Goal: Task Accomplishment & Management: Use online tool/utility

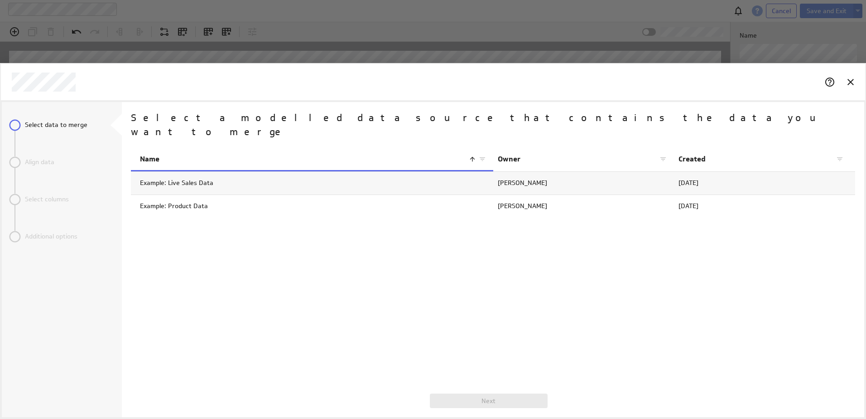
scroll to position [28, 750]
click at [66, 128] on p "Select data to merge" at bounding box center [56, 125] width 63 height 10
click at [358, 256] on div "Name Owner Created Example: Live Sales Data Jennifer Torres Oct 7, 2025 Example…" at bounding box center [493, 267] width 724 height 236
click at [183, 119] on h2 "Select a modelled data source that contains the data you want to merge" at bounding box center [492, 125] width 722 height 29
click at [851, 84] on icon "Cancel" at bounding box center [850, 82] width 11 height 11
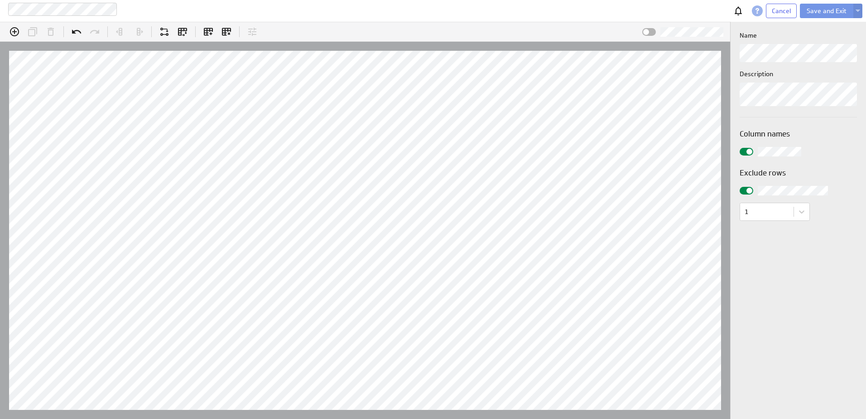
click at [646, 31] on span at bounding box center [646, 32] width 6 height 6
click at [0, 0] on input "checkbox" at bounding box center [0, 0] width 0 height 0
click at [646, 31] on div at bounding box center [649, 32] width 14 height 8
click at [0, 0] on input "checkbox" at bounding box center [0, 0] width 0 height 0
click at [798, 218] on body "Ipu content tracker 2.0 Cancel Save and Exit (no message) Select or add a colum…" at bounding box center [433, 209] width 866 height 419
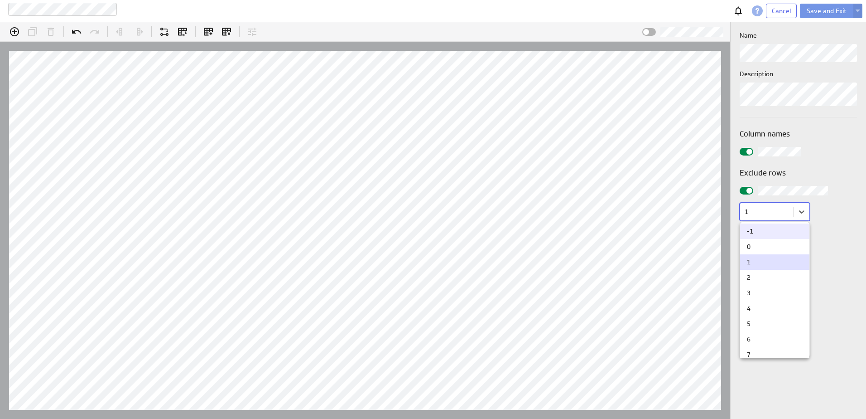
click at [835, 219] on div at bounding box center [433, 209] width 866 height 419
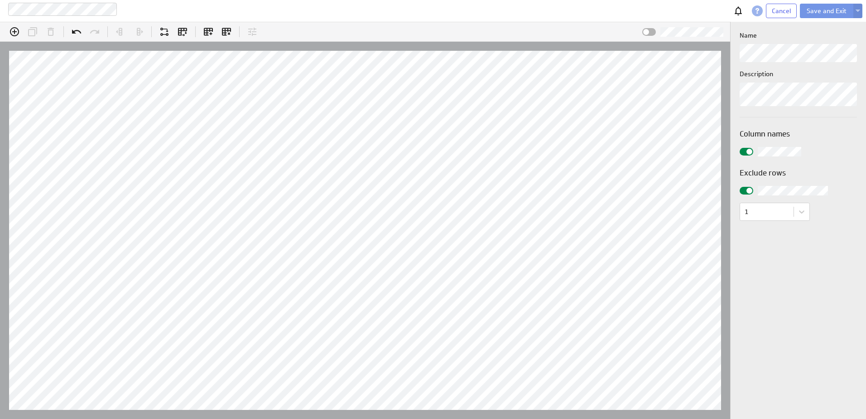
click at [785, 10] on span "Cancel" at bounding box center [781, 11] width 19 height 8
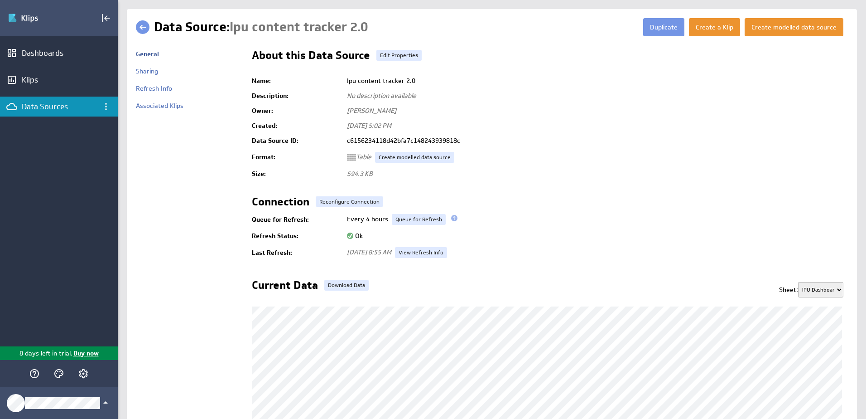
click at [834, 290] on select "IPU Dashboard Course Type Instructions - READ ME IPU Training Spreadsheet Filte…" at bounding box center [820, 289] width 45 height 15
select select "3"
click at [798, 282] on select "IPU Dashboard Course Type Instructions - READ ME IPU Training Spreadsheet Filte…" at bounding box center [820, 289] width 45 height 15
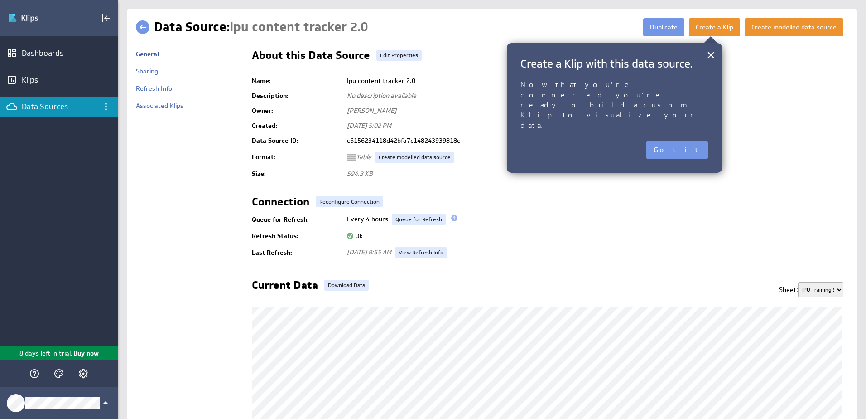
click at [703, 141] on button "Got it" at bounding box center [677, 150] width 63 height 18
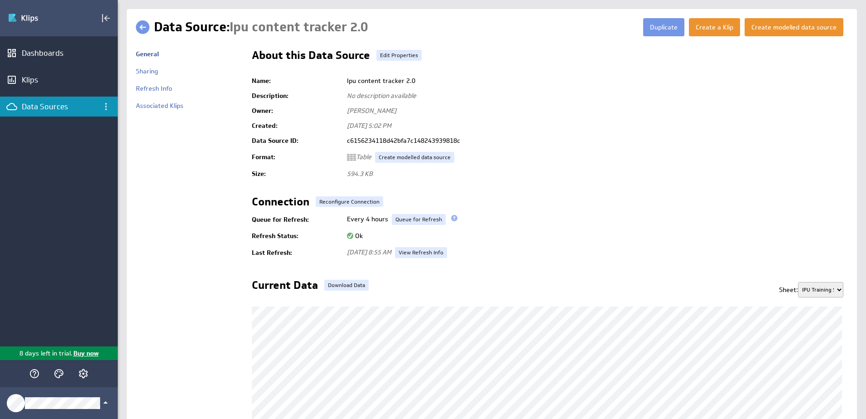
click at [695, 228] on td "Every 4 hours Re-Upload Now Queue for Refresh" at bounding box center [596, 219] width 506 height 18
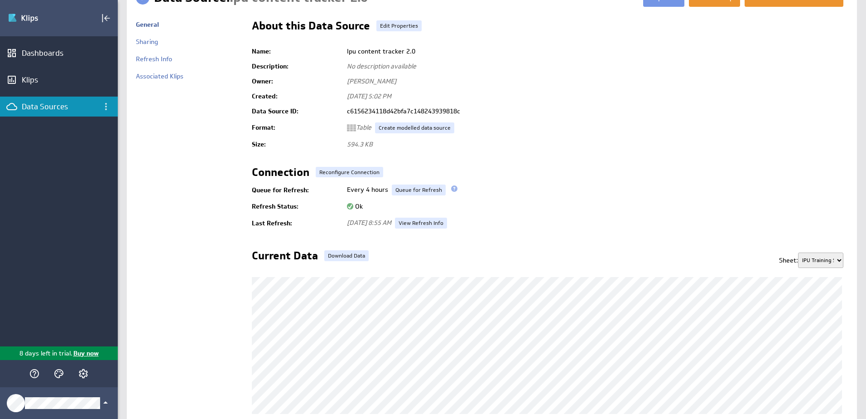
scroll to position [14, 0]
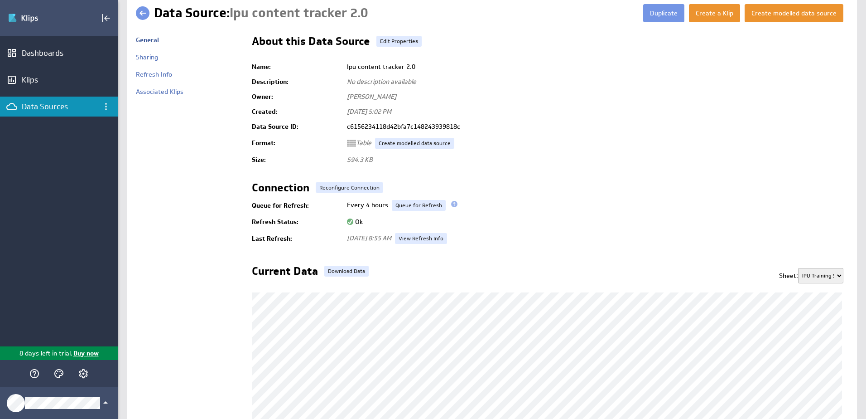
click at [715, 15] on button "Create a Klip" at bounding box center [714, 13] width 51 height 18
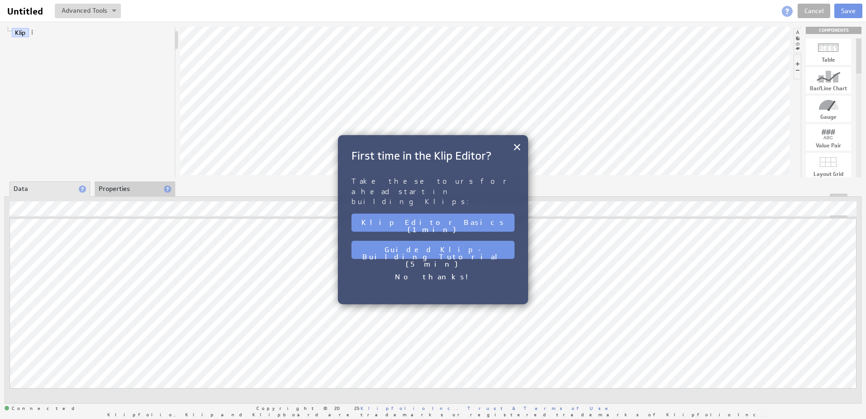
click at [519, 145] on button "×" at bounding box center [517, 147] width 9 height 18
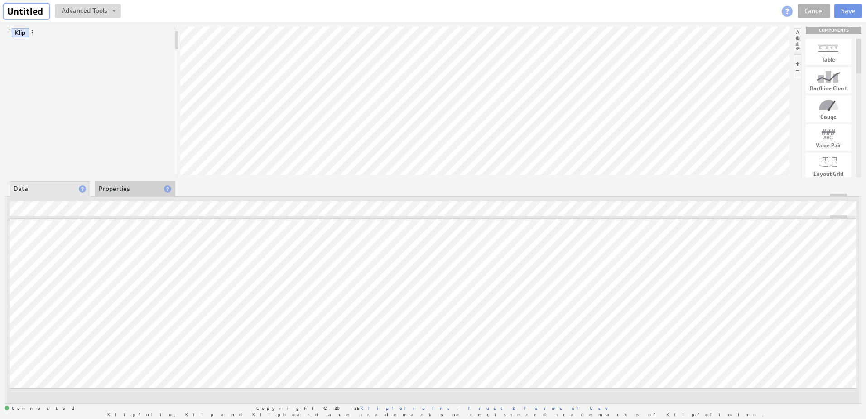
click at [25, 10] on input "Untitled" at bounding box center [27, 11] width 46 height 15
type input "IPU Dashboard (Analytics)"
click at [167, 9] on button at bounding box center [163, 11] width 66 height 14
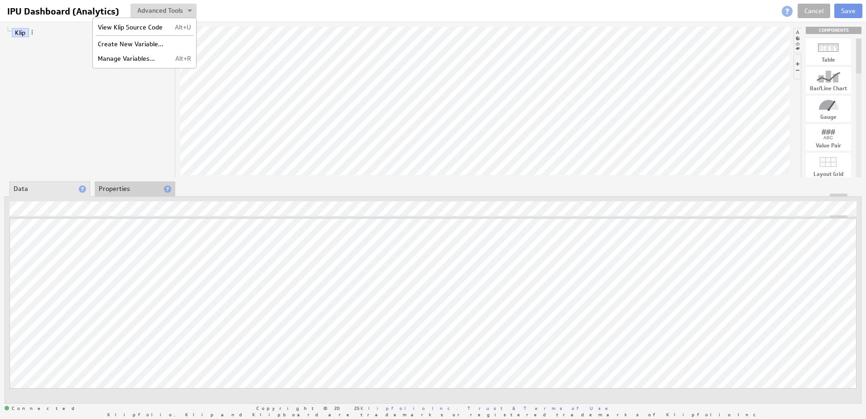
click at [241, 5] on div at bounding box center [444, 11] width 495 height 14
click at [116, 187] on li "Properties" at bounding box center [135, 188] width 81 height 15
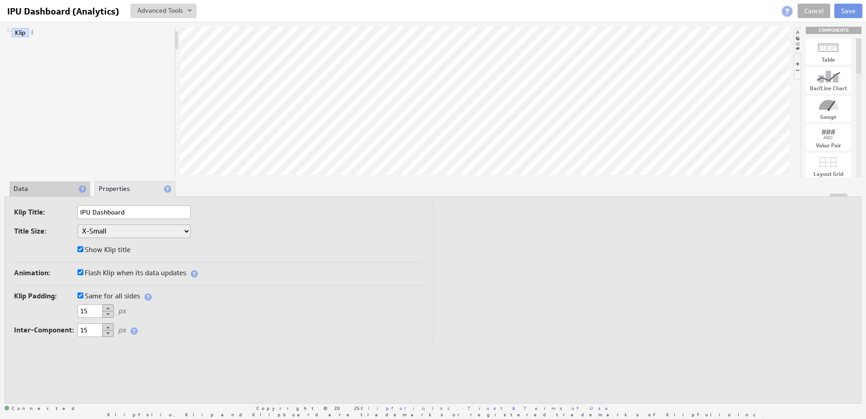
type input "IPU Dashboard"
click at [163, 231] on select "XX-Small X-Small Small Medium Large X-Large XX-Large" at bounding box center [133, 231] width 113 height 14
select select "large"
click at [46, 190] on li "Data" at bounding box center [50, 188] width 81 height 15
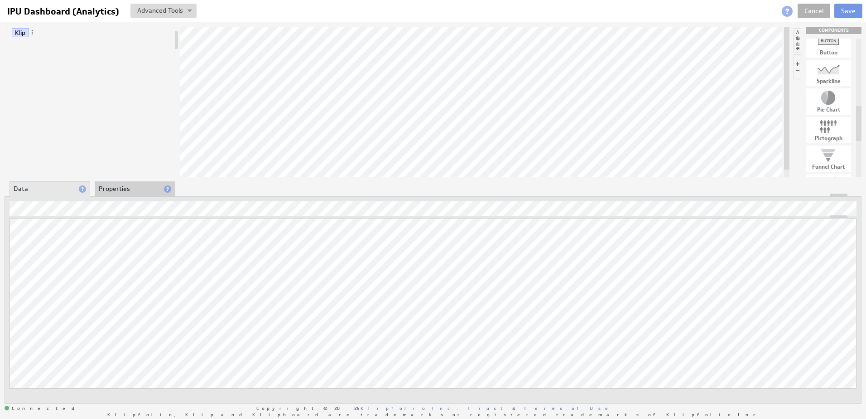
drag, startPoint x: 859, startPoint y: 47, endPoint x: 857, endPoint y: 114, distance: 67.5
click at [857, 114] on div at bounding box center [858, 123] width 5 height 35
drag, startPoint x: 828, startPoint y: 98, endPoint x: 389, endPoint y: 115, distance: 439.3
click at [55, 54] on span at bounding box center [55, 56] width 6 height 6
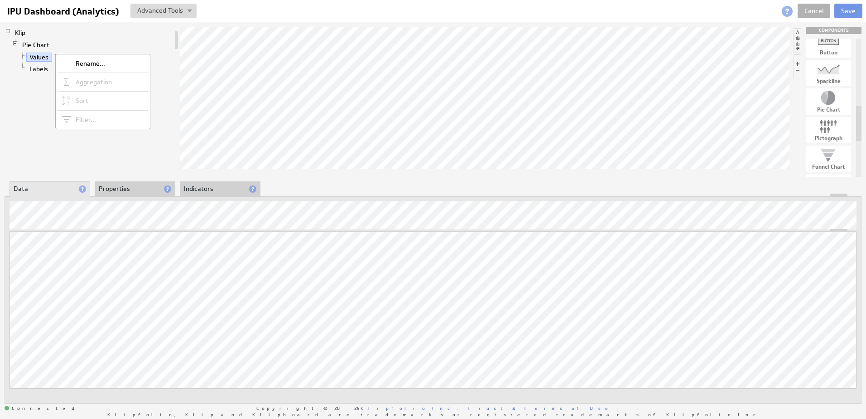
click at [131, 191] on li "Properties" at bounding box center [135, 188] width 81 height 15
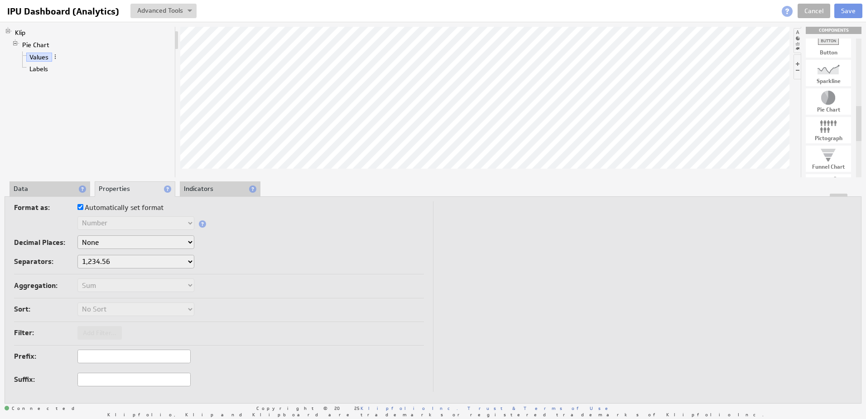
click at [211, 188] on li "Indicators" at bounding box center [220, 188] width 81 height 15
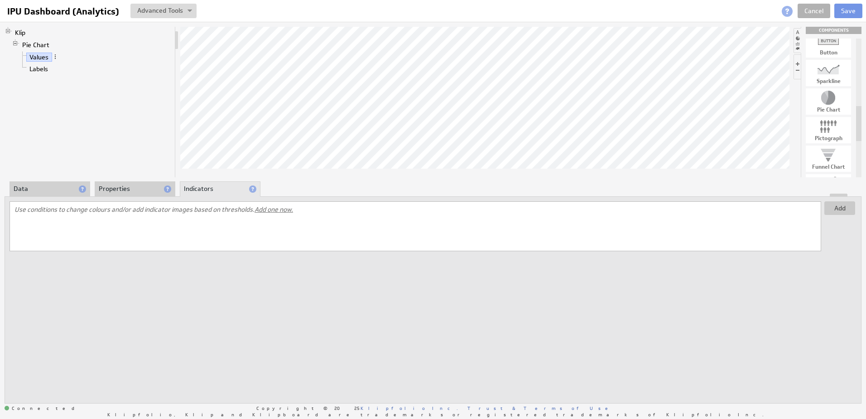
click at [71, 189] on li "Data" at bounding box center [50, 188] width 81 height 15
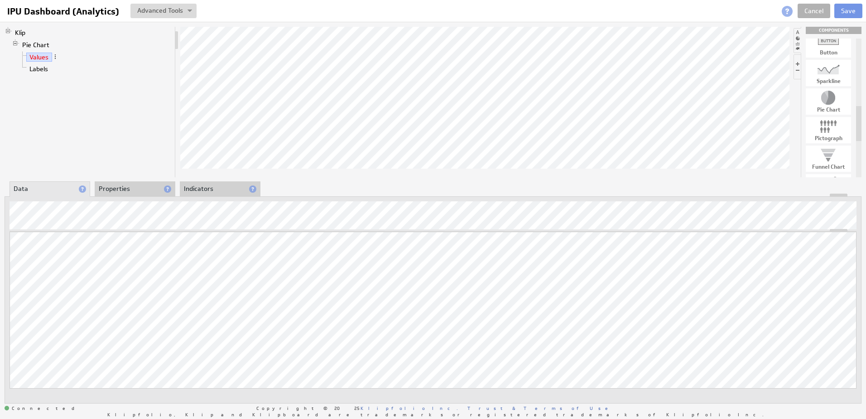
click at [38, 53] on div "Klip Pie Chart Values Labels COMPONENTS Table Bar/Line Chart Gauge Value Pair L…" at bounding box center [433, 215] width 866 height 386
click at [45, 238] on div "Variable..." at bounding box center [57, 239] width 91 height 14
click at [39, 240] on div "Variable..." at bounding box center [57, 239] width 91 height 14
click at [45, 238] on div "Variable..." at bounding box center [57, 239] width 91 height 14
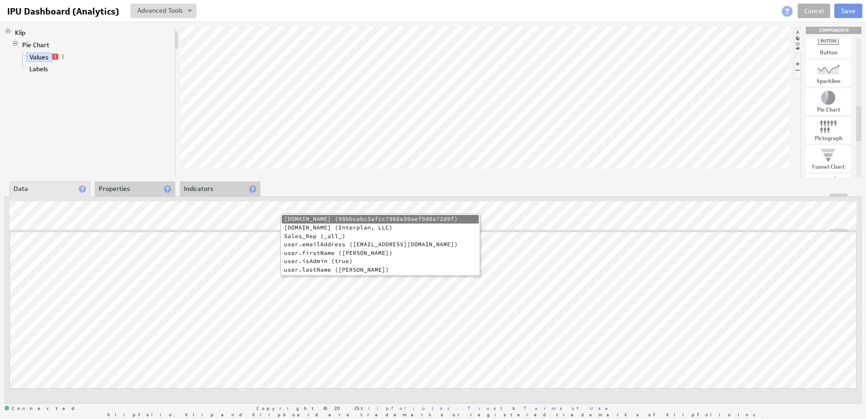
click at [360, 227] on li "company.name (Interplan, LLC)" at bounding box center [380, 227] width 197 height 9
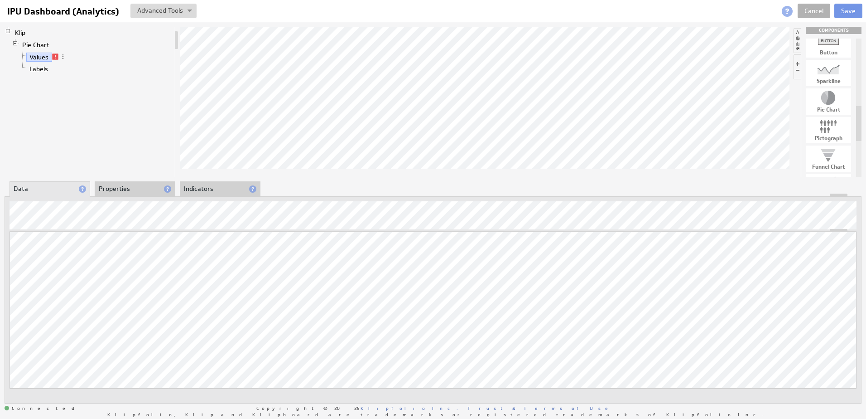
click at [53, 56] on span at bounding box center [55, 56] width 6 height 6
click at [64, 57] on span at bounding box center [63, 56] width 6 height 6
click at [111, 125] on div "Filter..." at bounding box center [111, 123] width 91 height 14
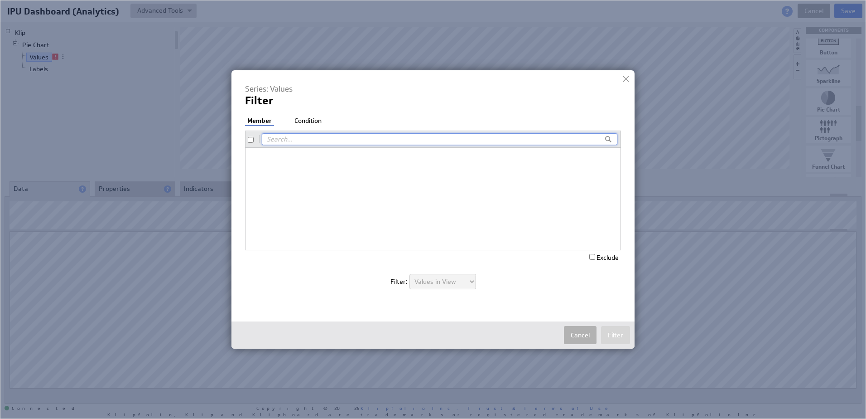
click at [251, 140] on input "checkbox" at bounding box center [251, 140] width 6 height 6
checkbox input "true"
click at [317, 121] on li "Condition" at bounding box center [308, 120] width 32 height 9
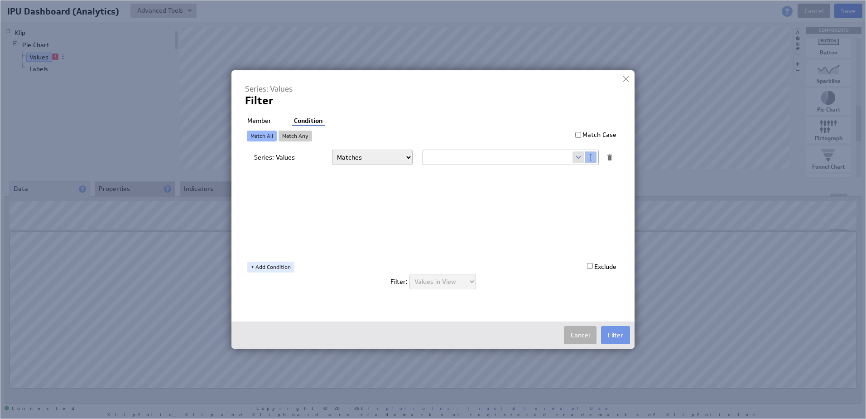
click at [402, 159] on select "Matches Contains Begins with Ends with Does not match Does not contain Does not…" at bounding box center [372, 157] width 81 height 15
select select "f:starts_with"
click at [332, 150] on select "Matches Contains Begins with Ends with Does not match Does not contain Does not…" at bounding box center [372, 157] width 81 height 15
click at [458, 159] on input "text" at bounding box center [498, 157] width 150 height 14
type input "a"
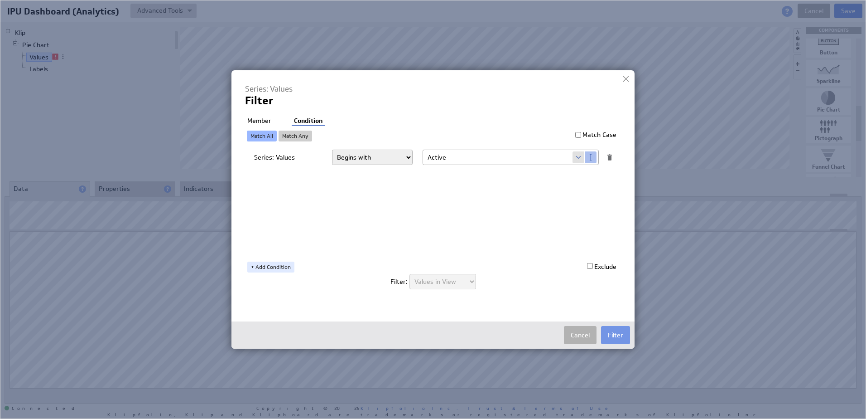
type input "Active"
drag, startPoint x: 455, startPoint y: 153, endPoint x: 414, endPoint y: 157, distance: 41.8
click at [414, 157] on div "Series: Values Matches Contains Begins with Ends with Does not match Does not c…" at bounding box center [435, 157] width 362 height 15
click at [401, 155] on select "Matches Contains Begins with Ends with Does not match Does not contain Does not…" at bounding box center [372, 157] width 81 height 15
click at [332, 150] on select "Matches Contains Begins with Ends with Does not match Does not contain Does not…" at bounding box center [372, 157] width 81 height 15
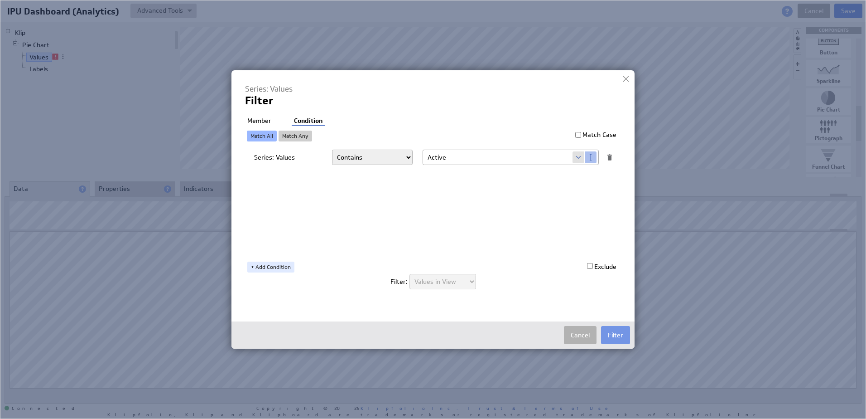
click at [398, 151] on select "Matches Contains Begins with Ends with Does not match Does not contain Does not…" at bounding box center [372, 157] width 81 height 15
select select "op:="
click at [332, 150] on select "Matches Contains Begins with Ends with Does not match Does not contain Does not…" at bounding box center [372, 157] width 81 height 15
click at [460, 158] on input "Active" at bounding box center [498, 157] width 150 height 14
drag, startPoint x: 462, startPoint y: 158, endPoint x: 420, endPoint y: 162, distance: 42.3
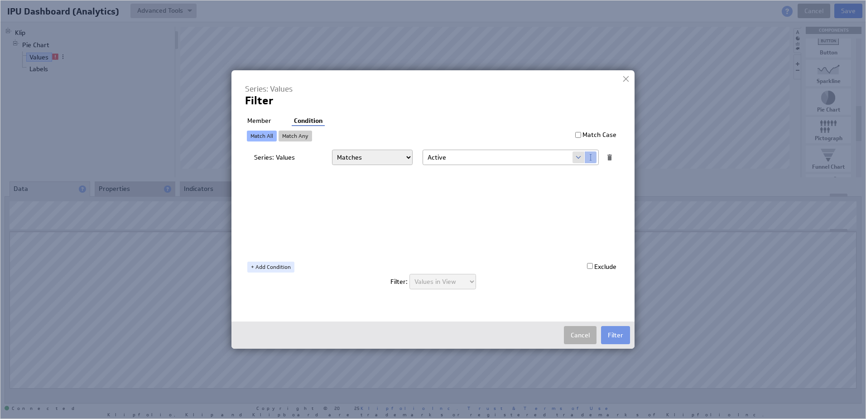
click at [420, 162] on div "Series: Values Matches Contains Begins with Ends with Does not match Does not c…" at bounding box center [435, 157] width 362 height 15
paste input "pproved - Active on ADP"
type input "Approved - Active on ADP"
click at [579, 135] on input "Match Case" at bounding box center [578, 135] width 6 height 6
checkbox input "true"
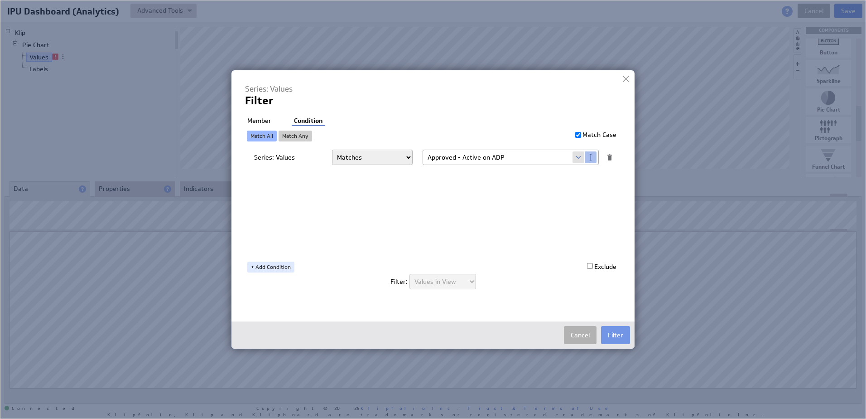
click at [272, 137] on link "Match All" at bounding box center [262, 135] width 30 height 11
click at [613, 334] on button "Filter" at bounding box center [615, 335] width 29 height 18
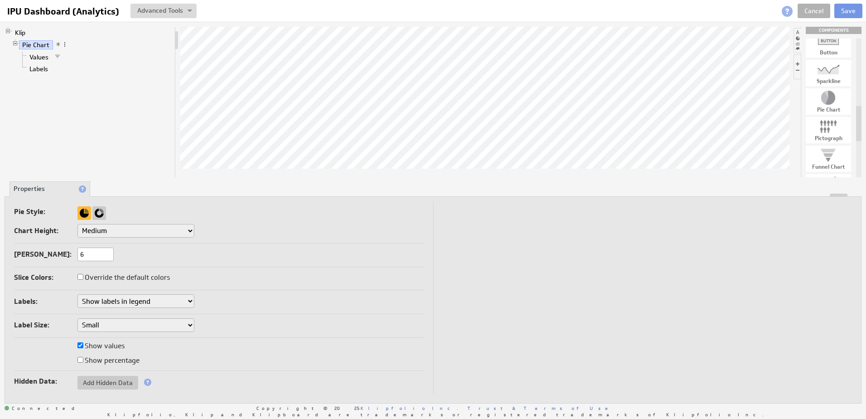
click at [111, 227] on select "Small Medium Large X-Large Custom..." at bounding box center [135, 231] width 117 height 14
select select "1"
click at [98, 213] on div at bounding box center [99, 213] width 14 height 14
select select "1"
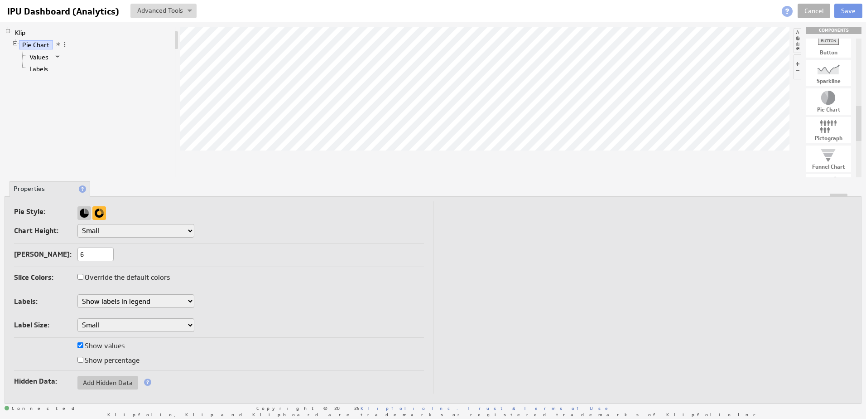
click at [81, 214] on div at bounding box center [84, 213] width 14 height 14
select select "1"
click at [153, 11] on button at bounding box center [163, 11] width 66 height 14
click at [80, 107] on div "Klip Pie Chart Values Labels" at bounding box center [90, 102] width 171 height 150
click at [34, 53] on link "Values" at bounding box center [39, 57] width 26 height 9
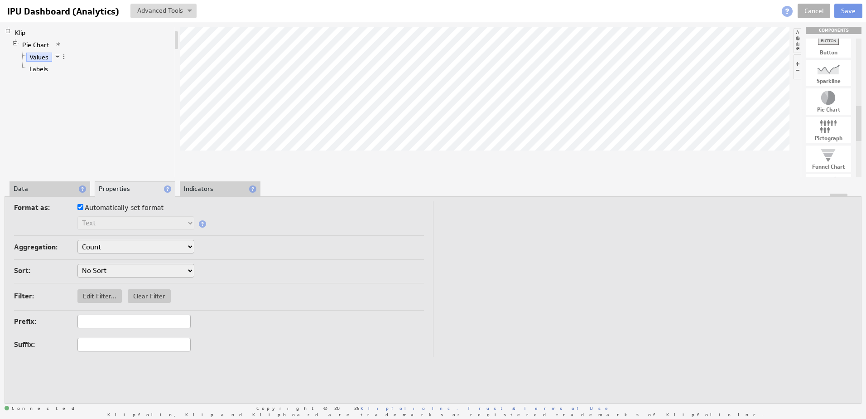
click at [41, 192] on li "Data" at bounding box center [50, 188] width 81 height 15
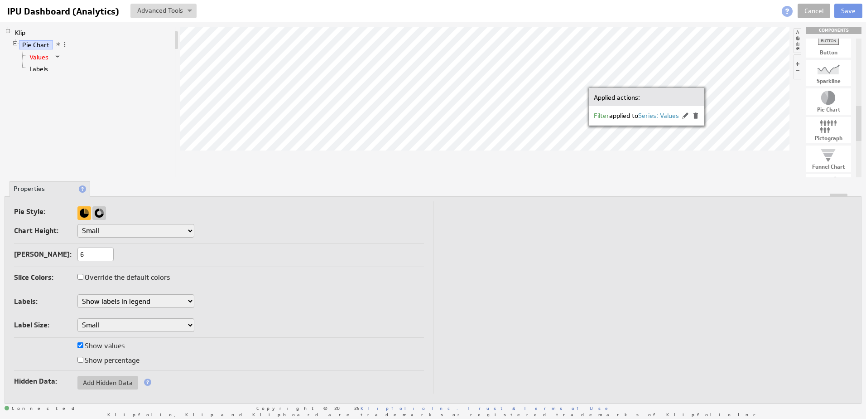
click at [43, 59] on link "Values" at bounding box center [39, 57] width 26 height 9
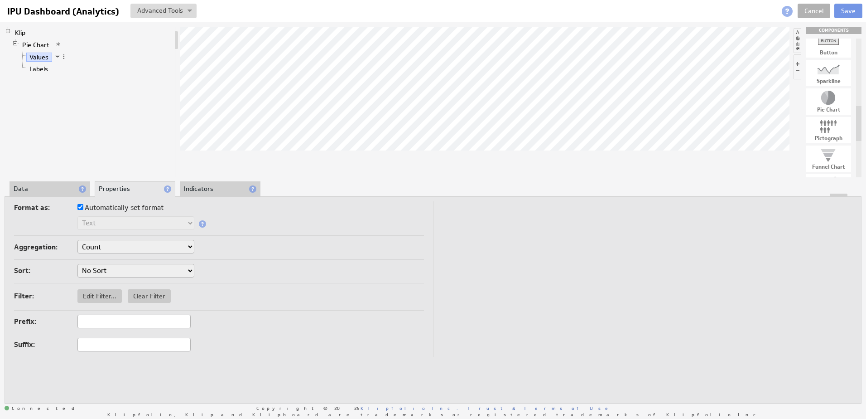
click at [40, 190] on li "Data" at bounding box center [50, 188] width 81 height 15
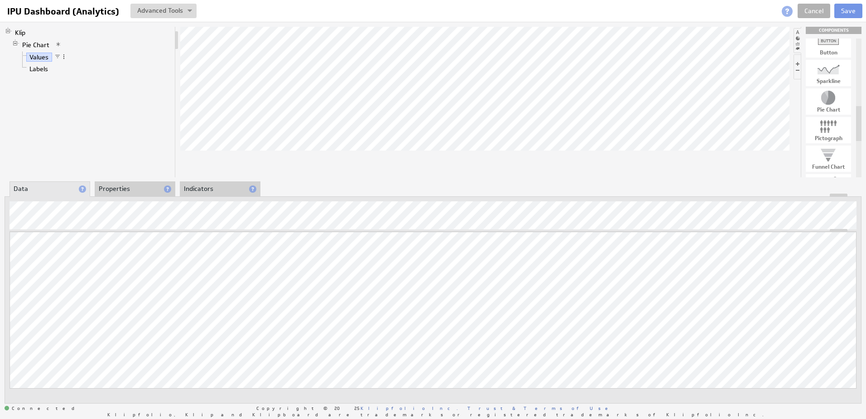
click at [63, 56] on span at bounding box center [64, 56] width 6 height 6
click at [43, 58] on link "Values" at bounding box center [39, 57] width 26 height 9
click at [28, 90] on div "Klip Pie Chart Values Labels" at bounding box center [90, 102] width 171 height 150
click at [39, 44] on link "Pie Chart" at bounding box center [36, 44] width 34 height 9
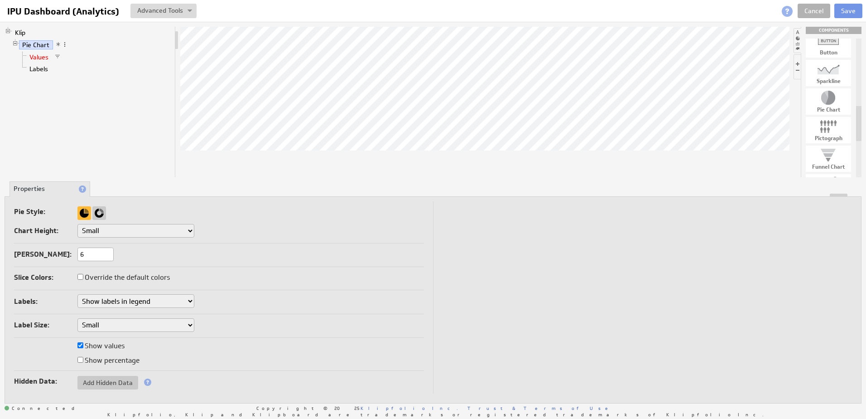
click at [41, 57] on link "Values" at bounding box center [39, 57] width 26 height 9
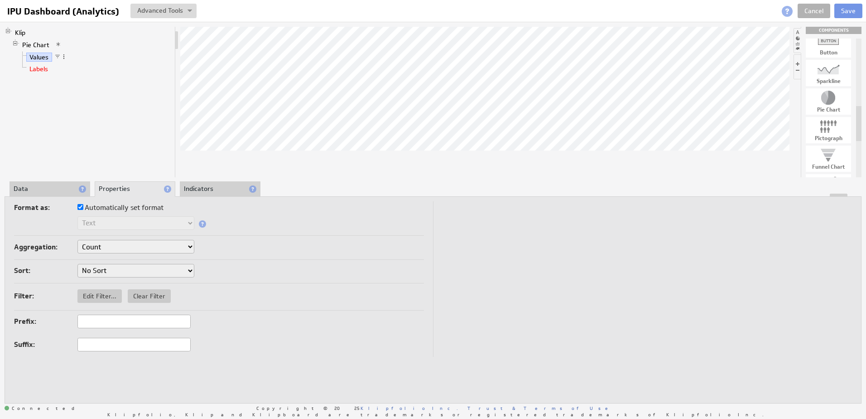
click at [43, 68] on link "Labels" at bounding box center [38, 68] width 25 height 9
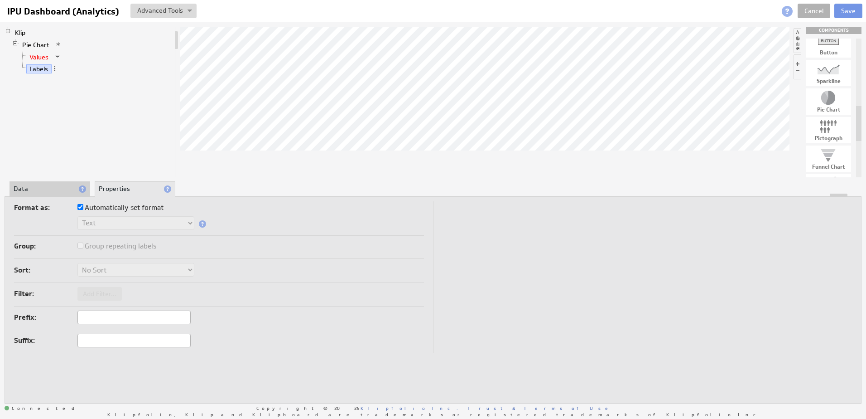
click at [42, 57] on link "Values" at bounding box center [39, 57] width 26 height 9
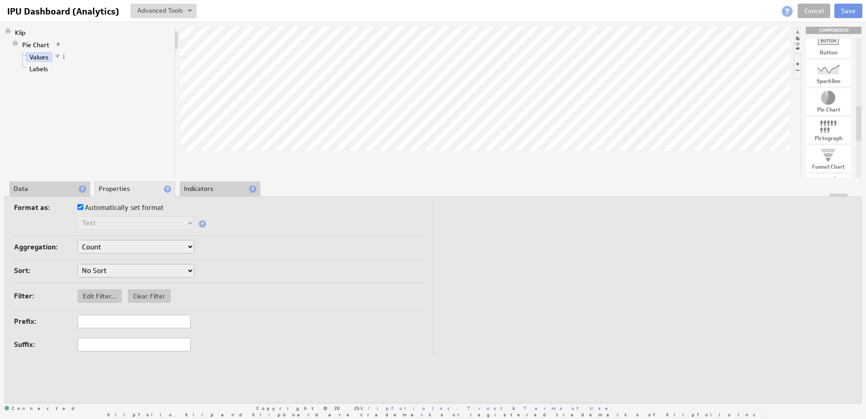
click at [206, 190] on li "Indicators" at bounding box center [220, 188] width 81 height 15
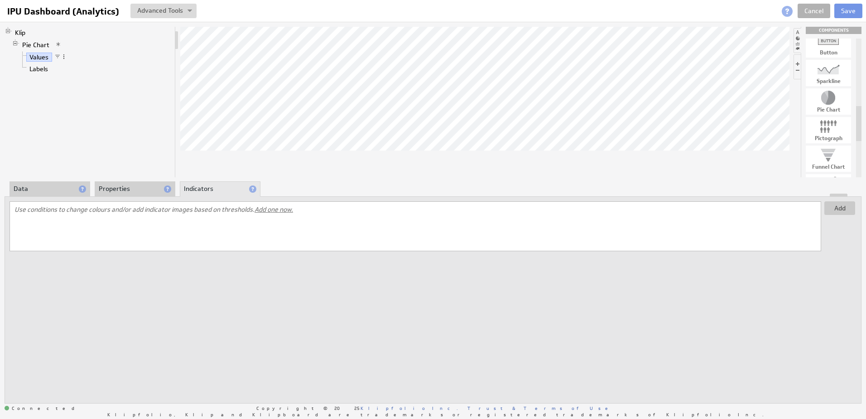
click at [62, 189] on li "Data" at bounding box center [50, 188] width 81 height 15
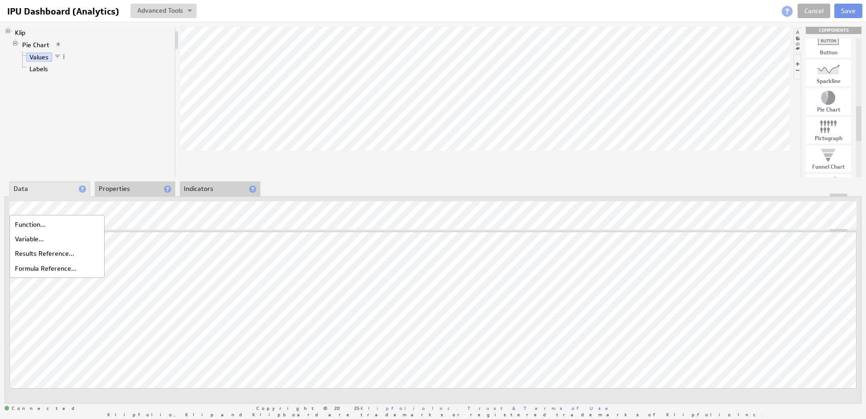
click at [44, 226] on div "Function..." at bounding box center [57, 224] width 91 height 14
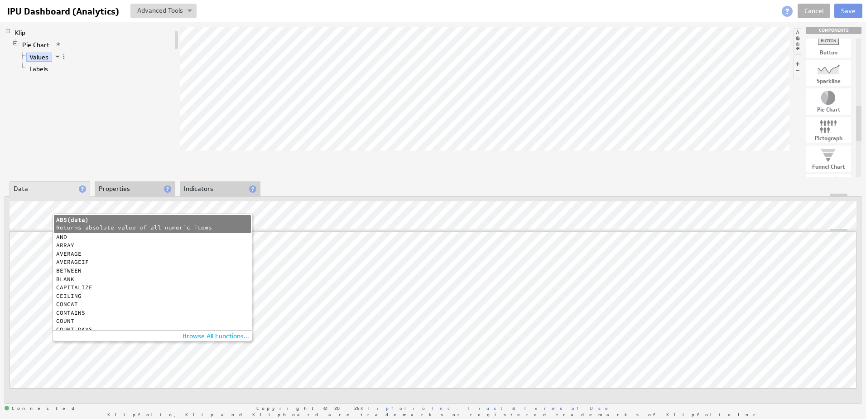
click at [145, 155] on div "Klip Pie Chart Values Labels" at bounding box center [90, 102] width 171 height 150
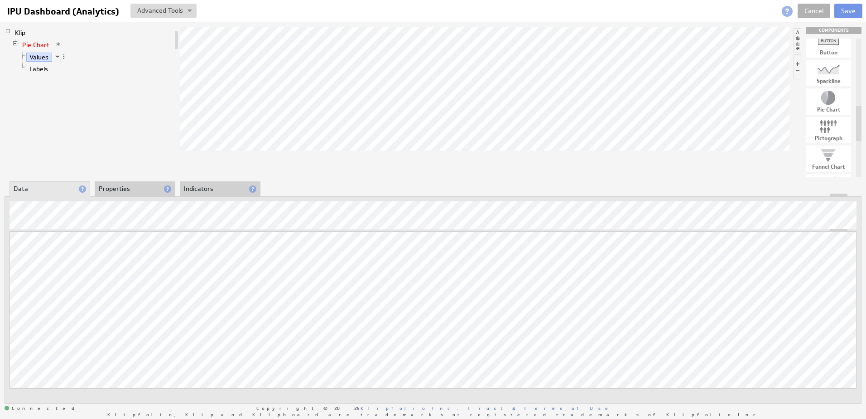
click at [31, 43] on link "Pie Chart" at bounding box center [36, 44] width 34 height 9
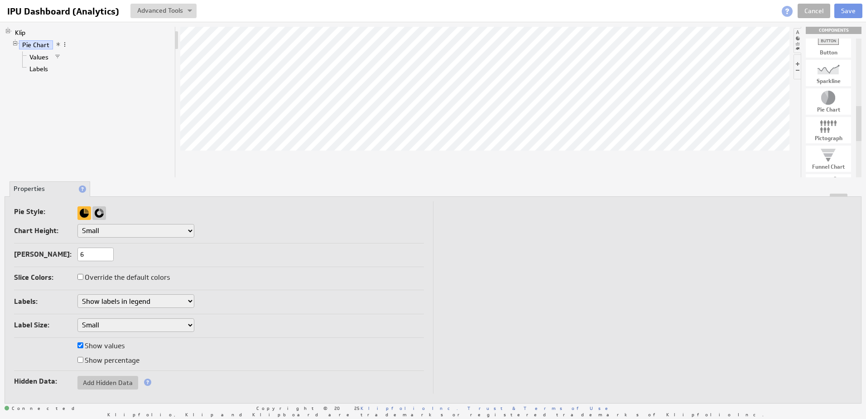
click at [183, 300] on select "Don't show labels Show labels around pie chart Show labels in legend" at bounding box center [135, 301] width 117 height 14
select select "1"
click at [170, 327] on select "Small Medium Large" at bounding box center [135, 325] width 117 height 14
select select "medium"
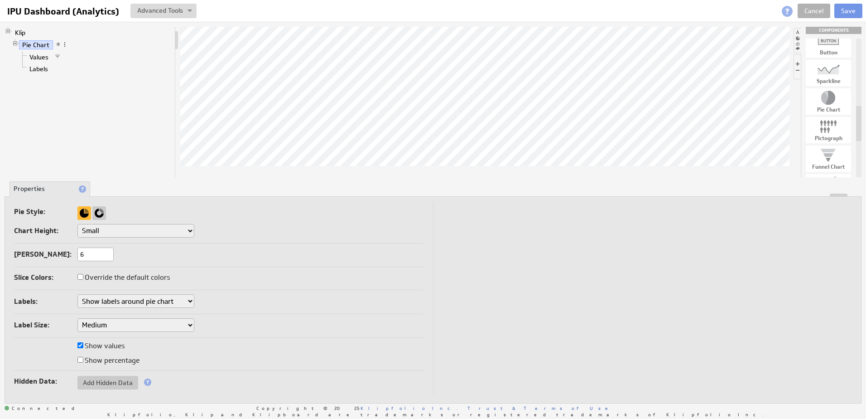
select select "1"
click at [168, 329] on select "Small Medium Large" at bounding box center [135, 325] width 117 height 14
select select "small"
select select "1"
click at [81, 359] on input "Show percentage" at bounding box center [80, 360] width 6 height 6
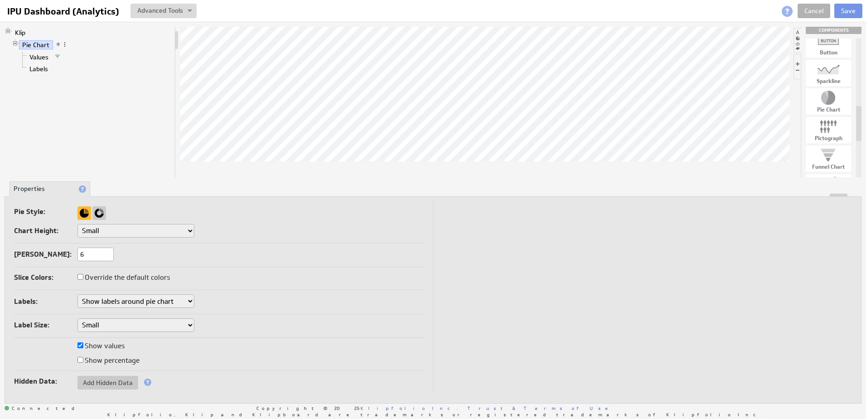
checkbox input "true"
select select "1"
click at [113, 383] on span "Add Hidden Data" at bounding box center [107, 382] width 61 height 8
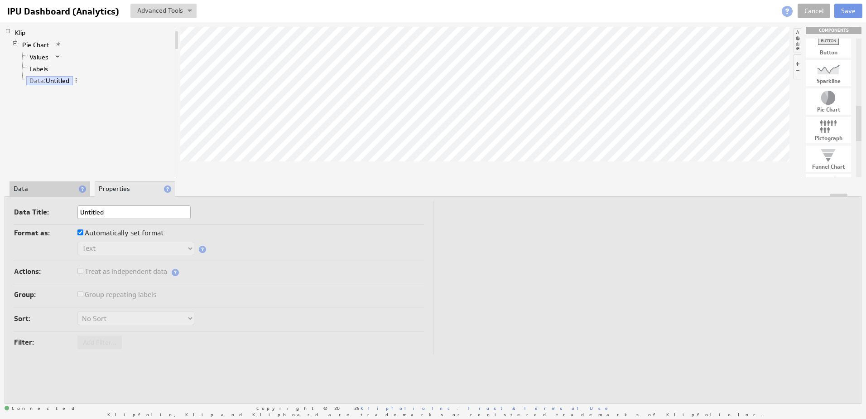
click at [60, 183] on li "Data" at bounding box center [50, 188] width 81 height 15
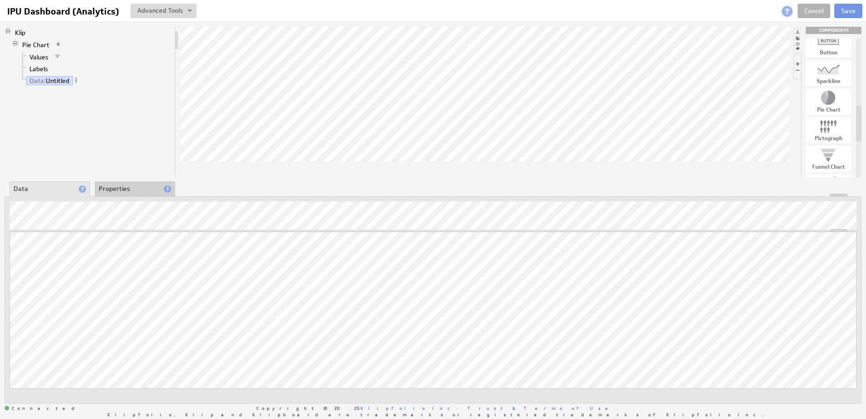
click at [117, 185] on li "Properties" at bounding box center [135, 188] width 81 height 15
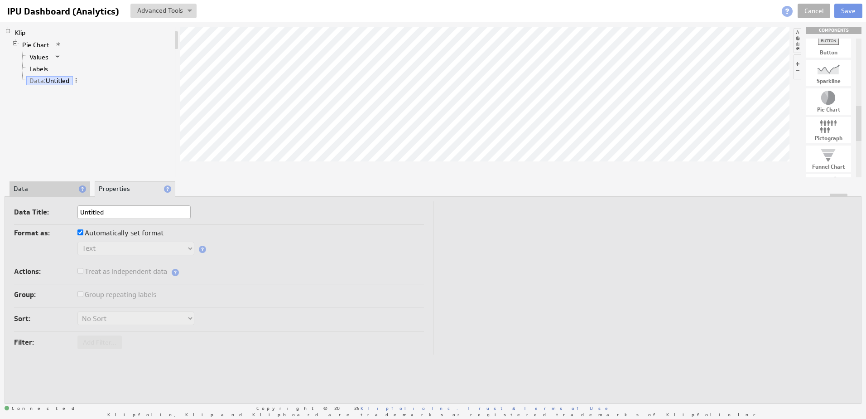
click at [57, 225] on td "Data Title: Untitled Format as: Automatically set format Text Number Currency P…" at bounding box center [223, 277] width 419 height 153
drag, startPoint x: 120, startPoint y: 212, endPoint x: 48, endPoint y: 202, distance: 71.9
click at [46, 212] on div "Data Title: Untitled" at bounding box center [219, 212] width 410 height 15
type input "Total Active on ADP by Dept."
click at [310, 322] on div "Sort: No Sort A to Z Z to A" at bounding box center [219, 318] width 410 height 15
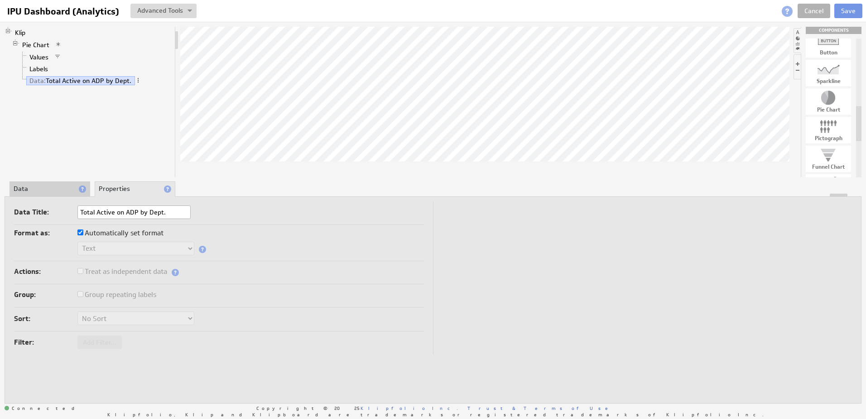
click at [47, 183] on li "Data" at bounding box center [50, 188] width 81 height 15
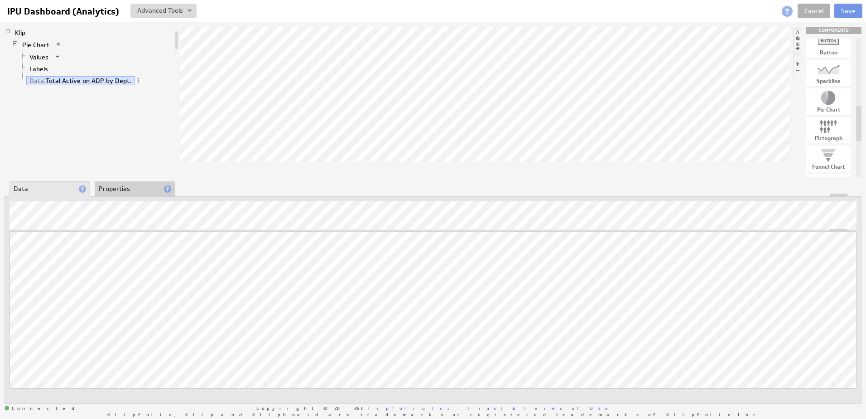
click at [99, 188] on li "Properties" at bounding box center [135, 188] width 81 height 15
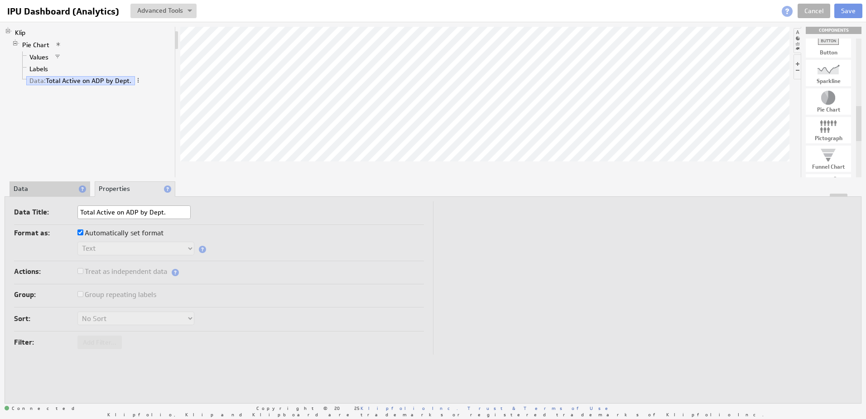
click at [112, 119] on div "Klip Pie Chart Values Labels Data: Total Active on ADP by Dept." at bounding box center [90, 102] width 171 height 150
click at [37, 60] on link "Values" at bounding box center [39, 57] width 26 height 9
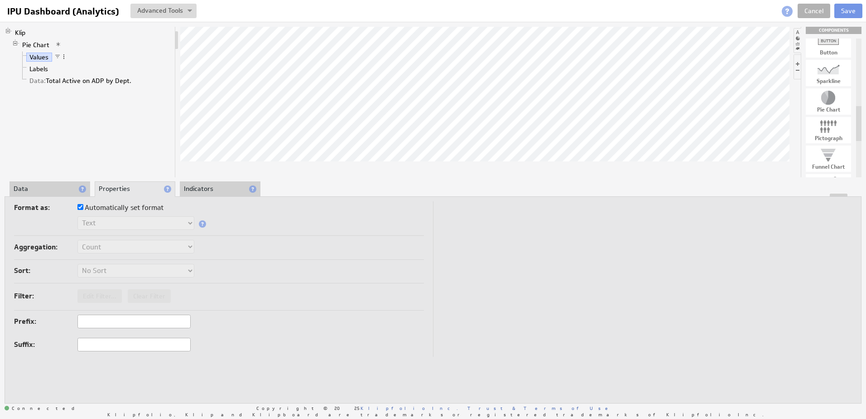
click at [52, 186] on li "Data" at bounding box center [50, 188] width 81 height 15
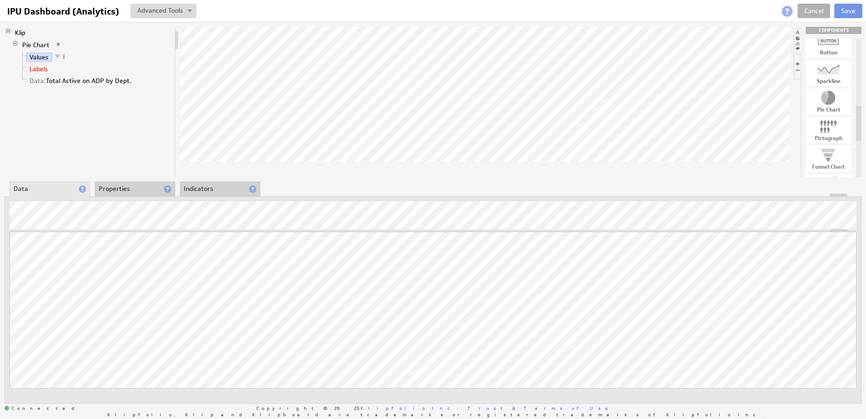
click at [37, 69] on link "Labels" at bounding box center [38, 68] width 25 height 9
click at [39, 53] on link "Values" at bounding box center [39, 57] width 26 height 9
click at [22, 33] on link "Klip" at bounding box center [20, 32] width 17 height 9
click at [33, 44] on link "Pie Chart" at bounding box center [36, 44] width 34 height 9
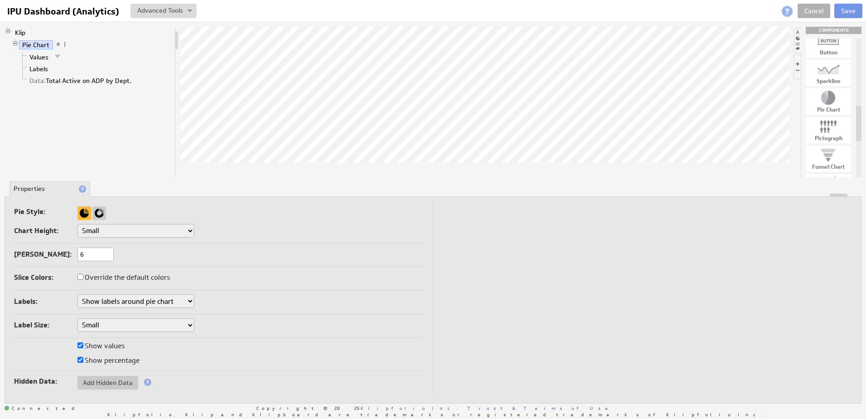
drag, startPoint x: 96, startPoint y: 249, endPoint x: 63, endPoint y: 251, distance: 32.7
click at [63, 251] on div "Max Slices: 6" at bounding box center [219, 254] width 410 height 15
type input "10"
click at [308, 270] on td "Pie Style: Chart Height: Small Medium Large X-Large Custom... Diameter: px Max …" at bounding box center [223, 297] width 419 height 193
click at [373, 269] on td "Pie Style: Chart Height: Small Medium Large X-Large Custom... Diameter: px Max …" at bounding box center [223, 297] width 419 height 193
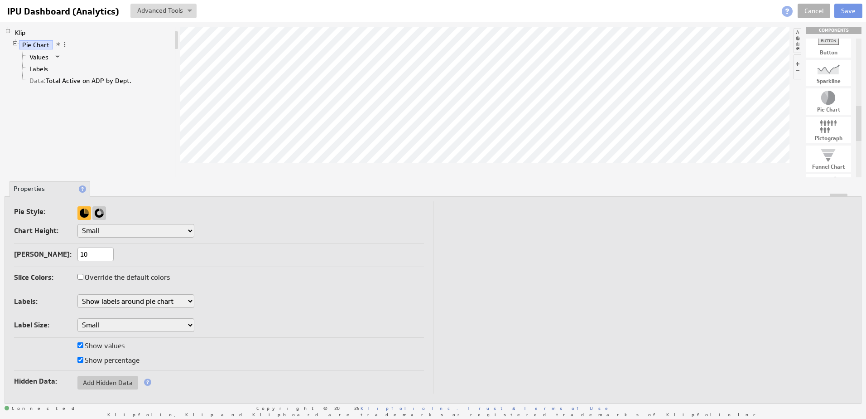
click at [377, 267] on td "Pie Style: Chart Height: Small Medium Large X-Large Custom... Diameter: px Max …" at bounding box center [223, 297] width 419 height 193
click at [144, 276] on label "Override the default colors" at bounding box center [123, 277] width 92 height 13
click at [83, 276] on input "Override the default colors" at bounding box center [80, 277] width 6 height 6
checkbox input "true"
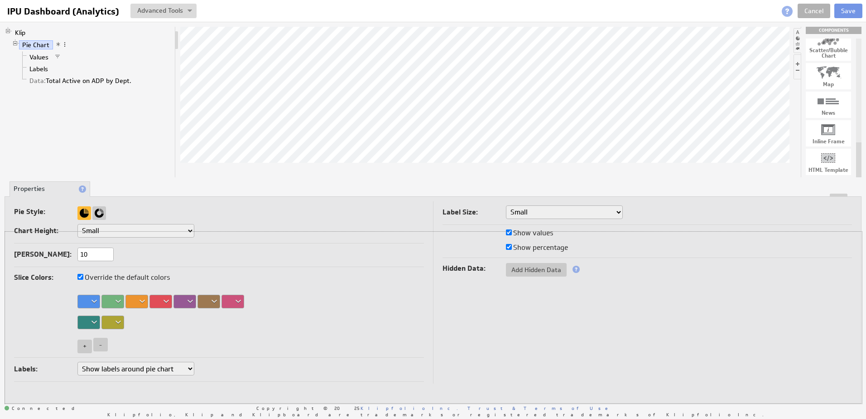
drag, startPoint x: 839, startPoint y: 194, endPoint x: 834, endPoint y: 246, distance: 52.3
click at [834, 246] on div "Pie Style: Chart Height: Small Medium Large X-Large Custom... Diameter: px Max …" at bounding box center [433, 299] width 857 height 207
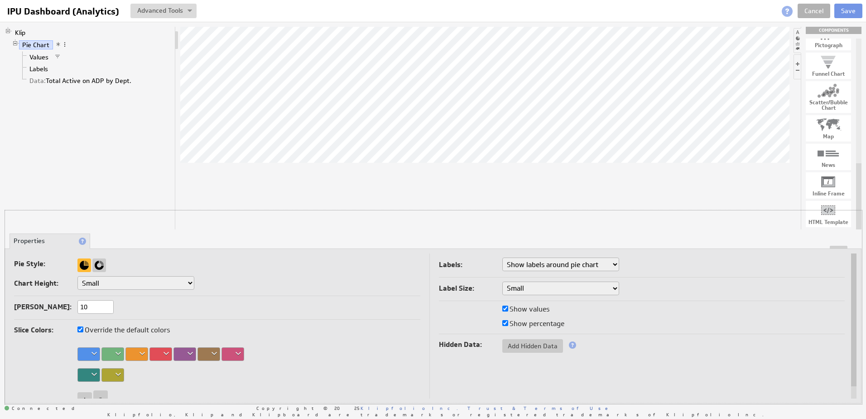
drag, startPoint x: 838, startPoint y: 247, endPoint x: 826, endPoint y: 208, distance: 41.3
click at [826, 208] on div "Klip Pie Chart Values Labels Data: Total Active on ADP by Dept. COMPONENTS Tabl…" at bounding box center [433, 215] width 866 height 386
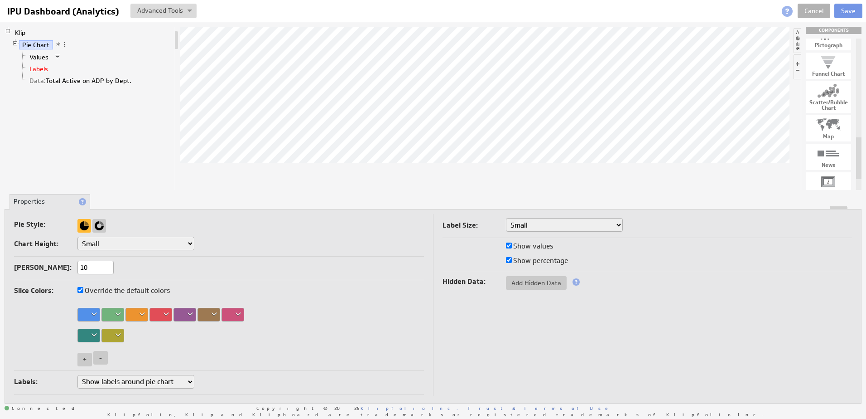
click at [37, 70] on link "Labels" at bounding box center [38, 68] width 25 height 9
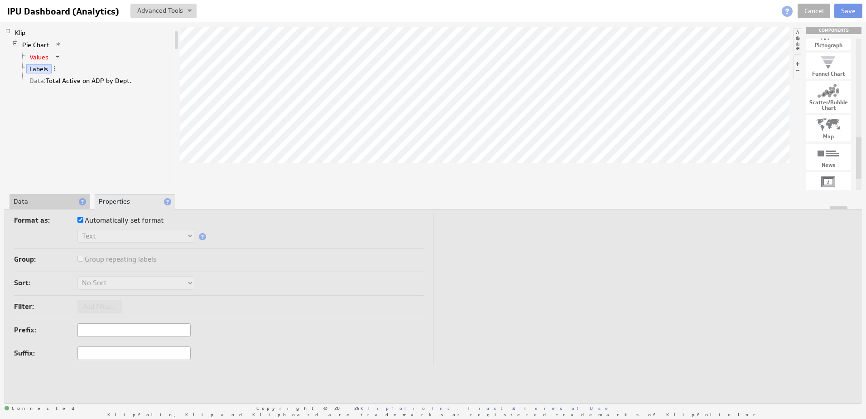
click at [38, 54] on link "Values" at bounding box center [39, 57] width 26 height 9
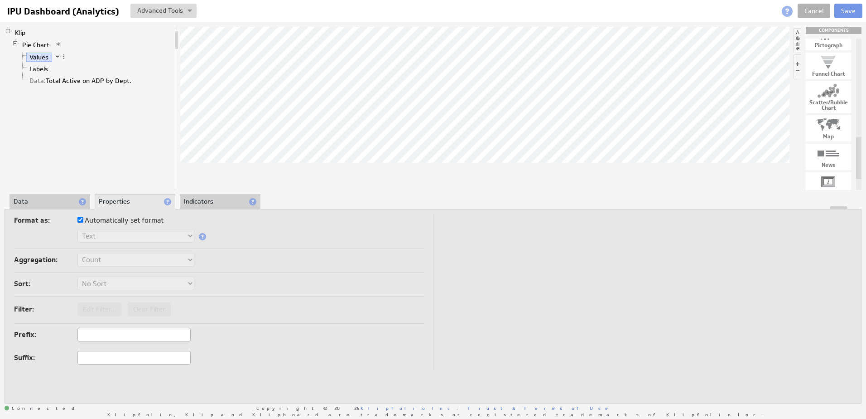
click at [60, 200] on li "Data" at bounding box center [50, 201] width 81 height 15
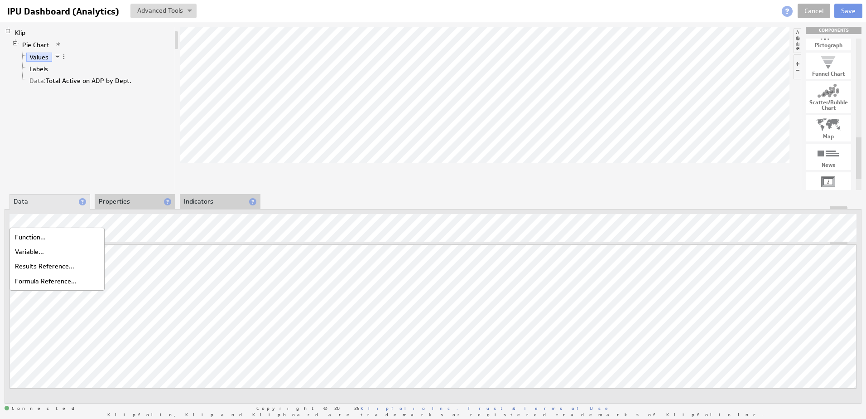
click at [36, 266] on div "Results Reference..." at bounding box center [57, 266] width 91 height 14
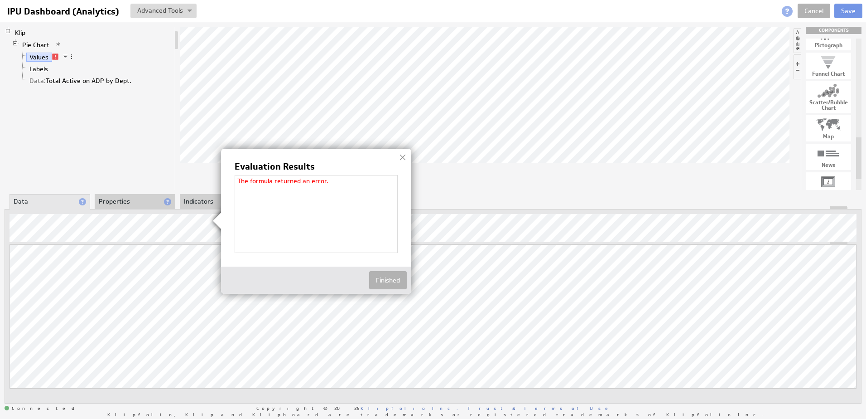
click at [400, 157] on div at bounding box center [403, 157] width 14 height 14
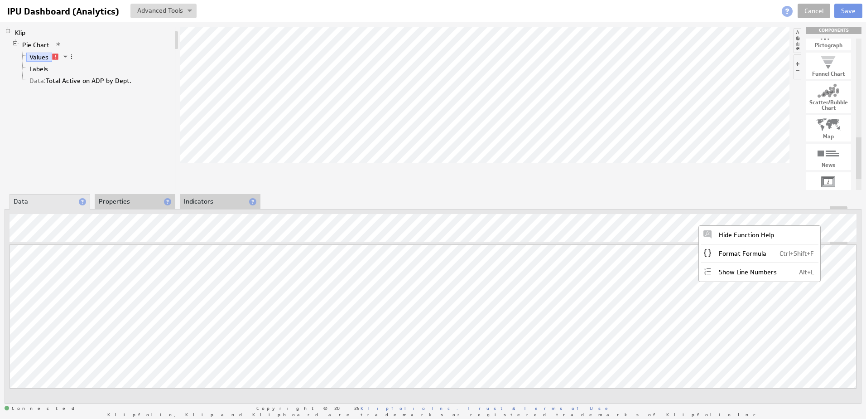
click at [783, 251] on span "Ctrl+Shift+F" at bounding box center [797, 253] width 34 height 8
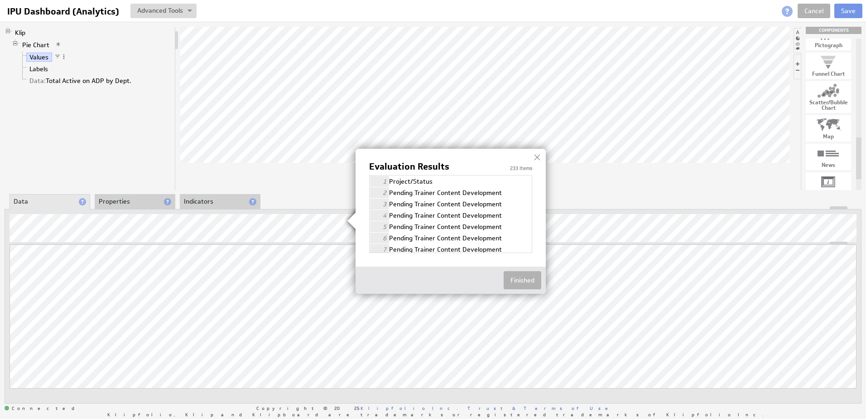
click at [518, 279] on button "Finished" at bounding box center [523, 280] width 38 height 18
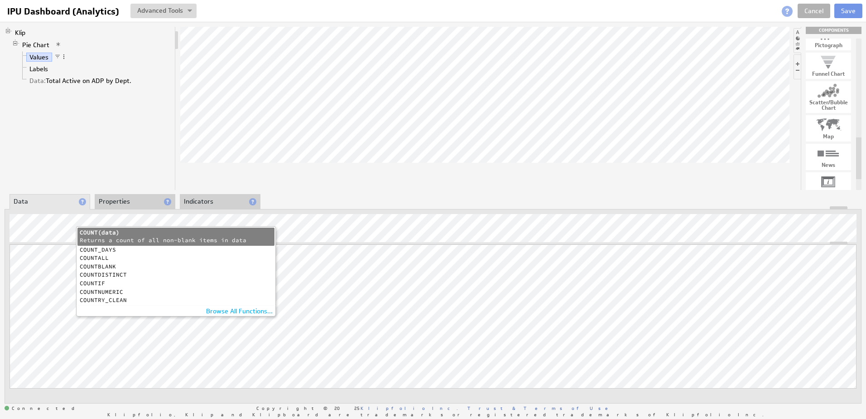
click at [103, 237] on div "Returns a count of all non-blank items in data" at bounding box center [176, 241] width 193 height 8
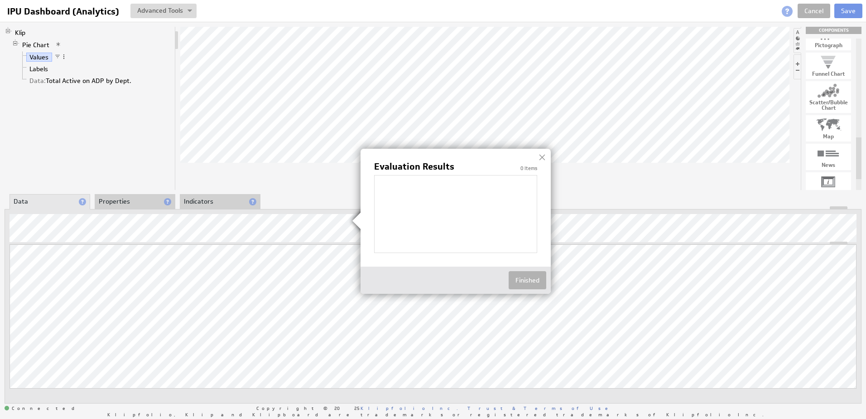
click at [524, 278] on button "Finished" at bounding box center [528, 280] width 38 height 18
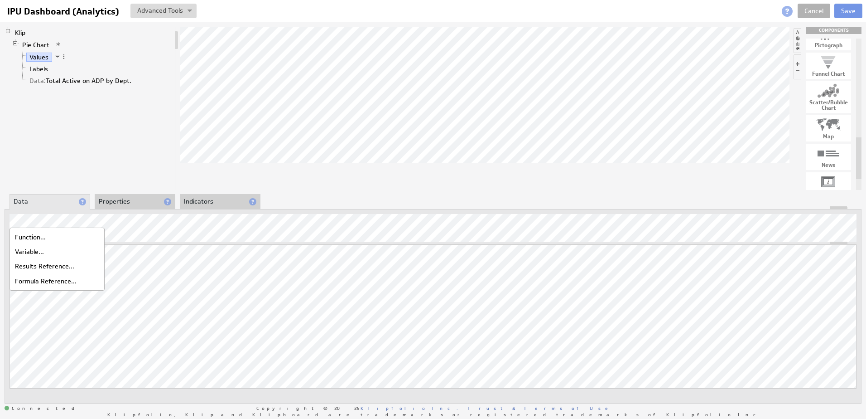
click at [39, 250] on div "Variable..." at bounding box center [57, 251] width 91 height 14
click at [45, 266] on div "Results Reference..." at bounding box center [57, 266] width 91 height 14
click at [36, 281] on div "Formula Reference..." at bounding box center [57, 281] width 91 height 14
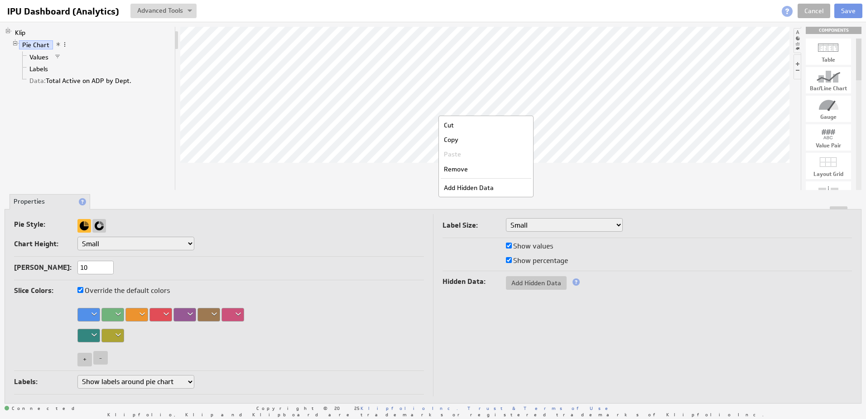
click at [465, 171] on div "Remove" at bounding box center [486, 169] width 91 height 14
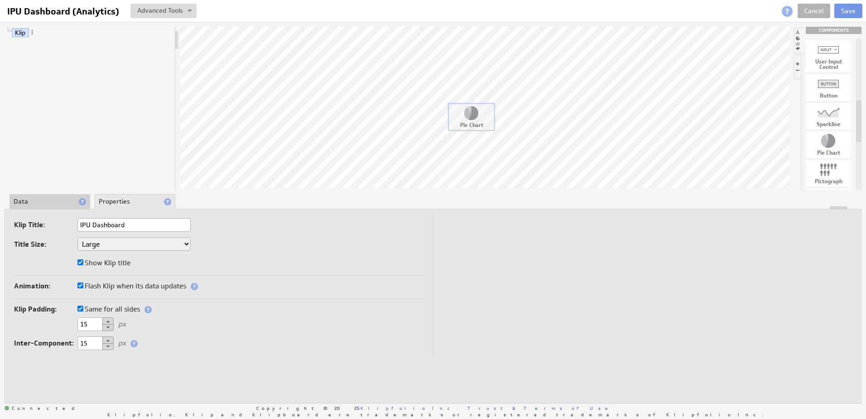
drag, startPoint x: 799, startPoint y: 143, endPoint x: 469, endPoint y: 116, distance: 331.0
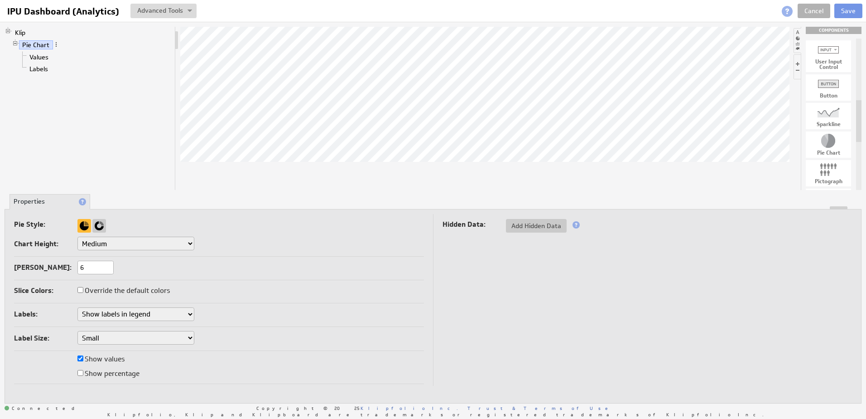
click at [546, 228] on span "Add Hidden Data" at bounding box center [536, 226] width 61 height 8
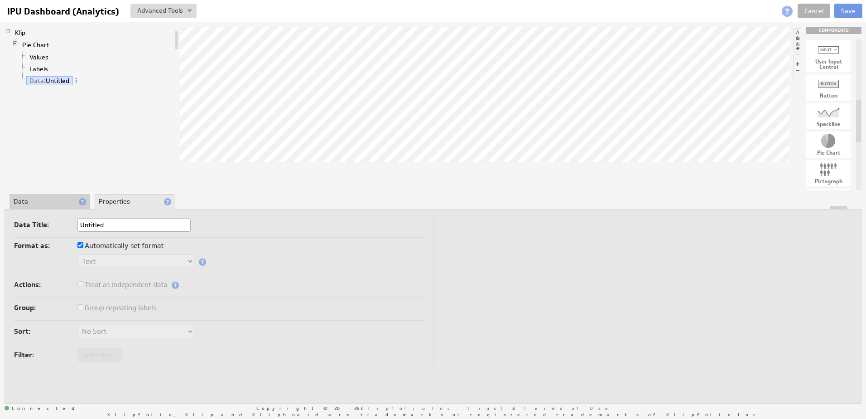
click at [169, 201] on span at bounding box center [167, 201] width 7 height 7
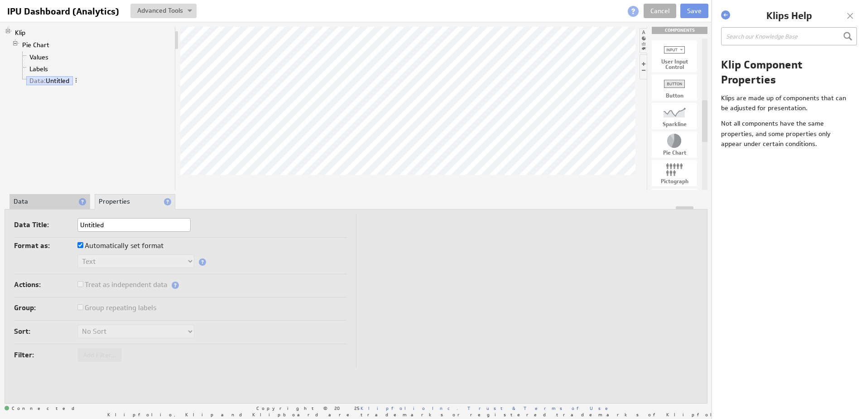
click at [852, 16] on div at bounding box center [851, 16] width 14 height 14
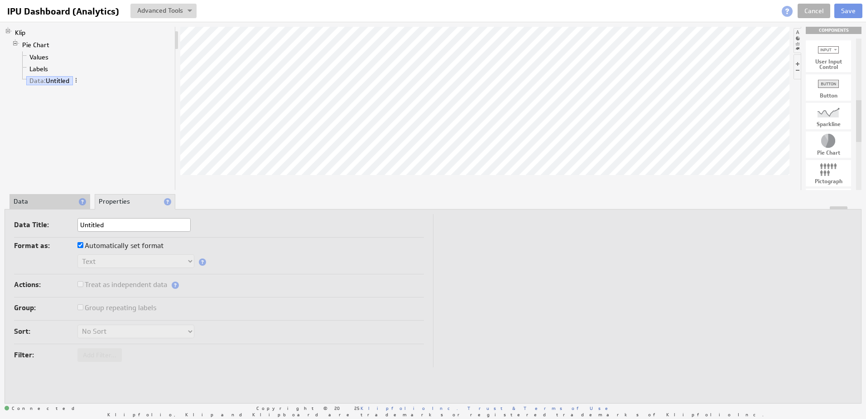
click at [63, 199] on li "Data" at bounding box center [50, 201] width 81 height 15
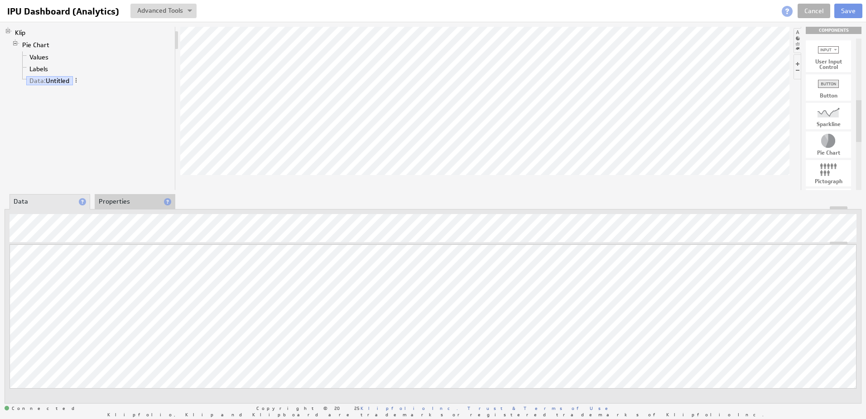
click at [78, 80] on span at bounding box center [76, 80] width 6 height 6
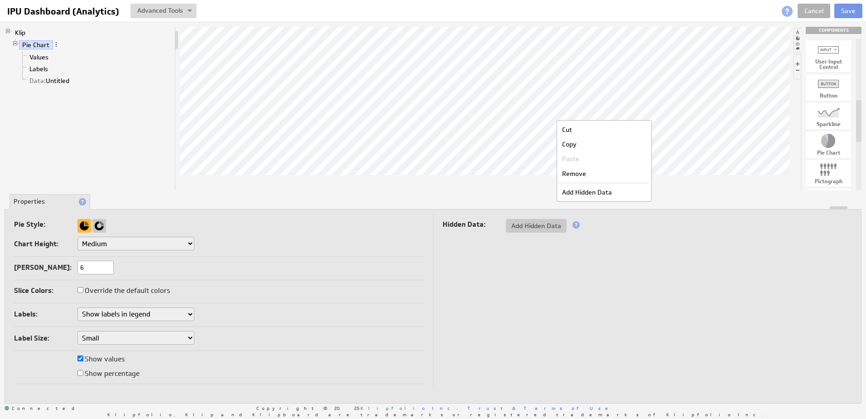
click at [577, 174] on div "Remove" at bounding box center [604, 173] width 91 height 14
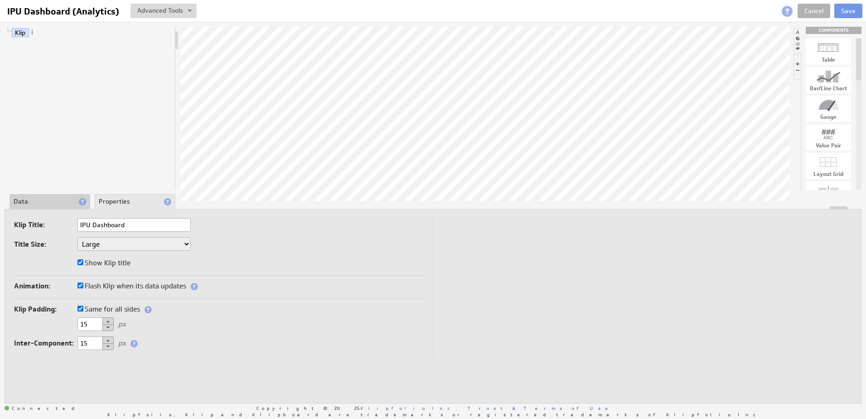
drag, startPoint x: 858, startPoint y: 126, endPoint x: 862, endPoint y: 48, distance: 78.0
click at [862, 48] on div "Klip COMPONENTS Table Bar/Line Chart Gauge Value Pair Layout Grid Separator Lab…" at bounding box center [433, 215] width 866 height 386
drag, startPoint x: 828, startPoint y: 83, endPoint x: 481, endPoint y: 98, distance: 347.4
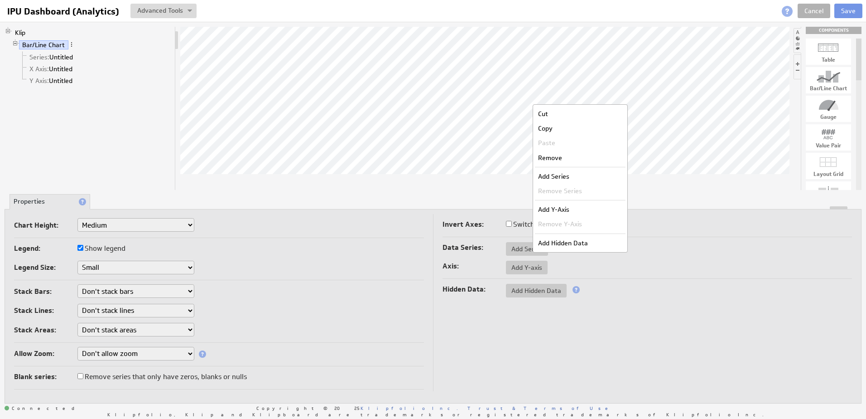
click at [560, 159] on div "Remove" at bounding box center [580, 157] width 91 height 14
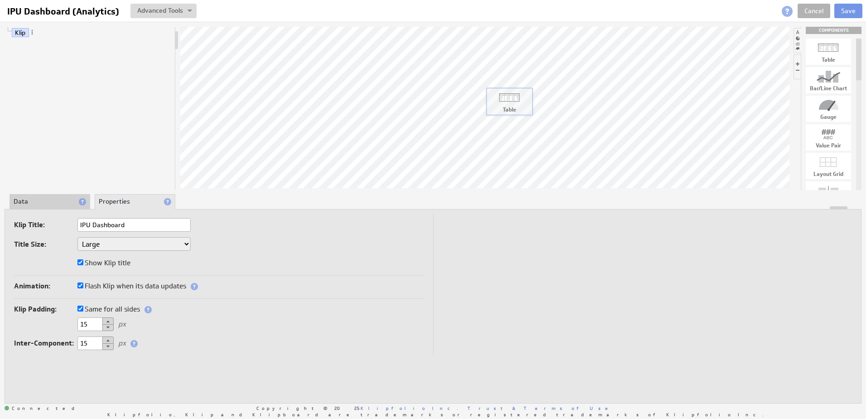
drag, startPoint x: 835, startPoint y: 53, endPoint x: 507, endPoint y: 101, distance: 331.5
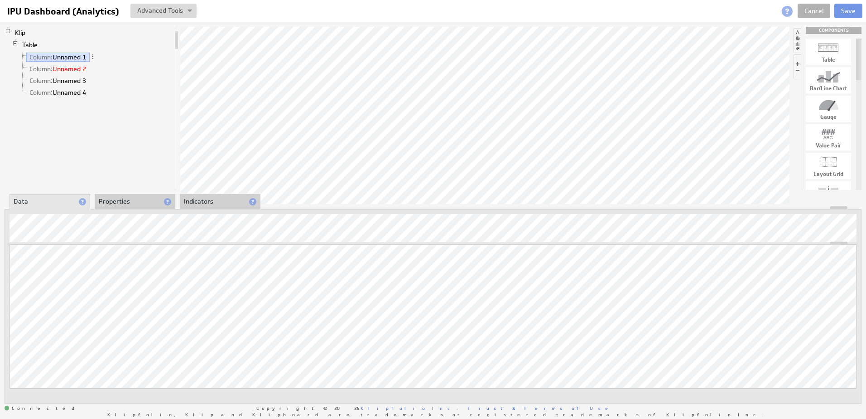
click at [65, 68] on link "Column: Unnamed 2" at bounding box center [57, 68] width 63 height 9
click at [83, 79] on link "Column: Unnamed 3" at bounding box center [57, 80] width 63 height 9
click at [93, 80] on span at bounding box center [93, 80] width 6 height 6
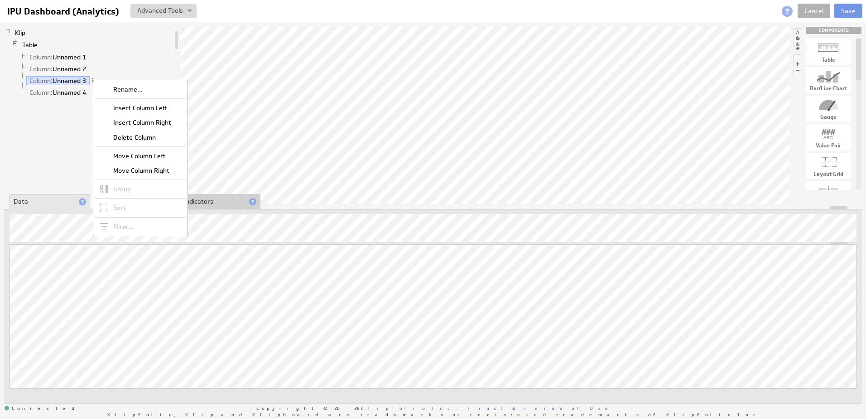
click at [140, 136] on div "Delete Column" at bounding box center [140, 137] width 91 height 14
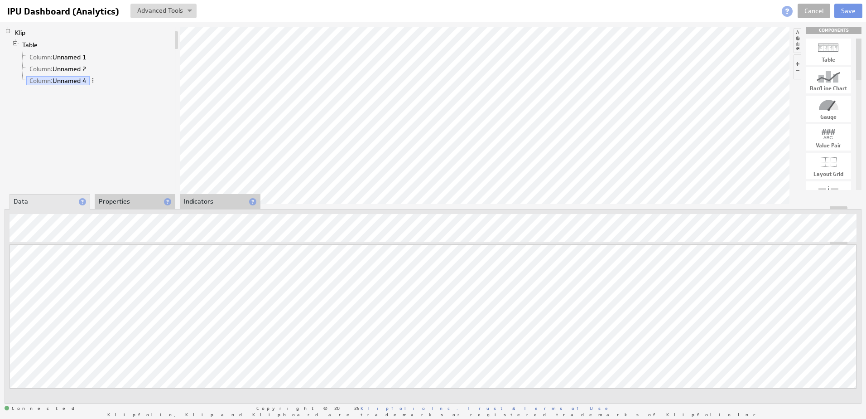
click at [94, 79] on span at bounding box center [93, 80] width 6 height 6
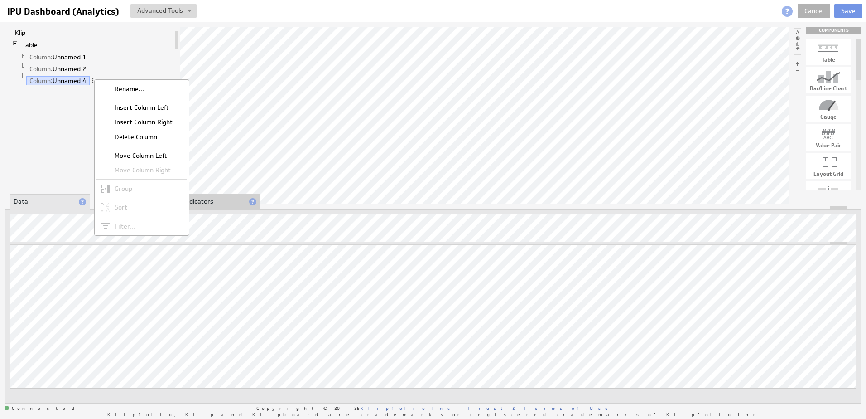
click at [135, 136] on div "Delete Column" at bounding box center [142, 137] width 91 height 14
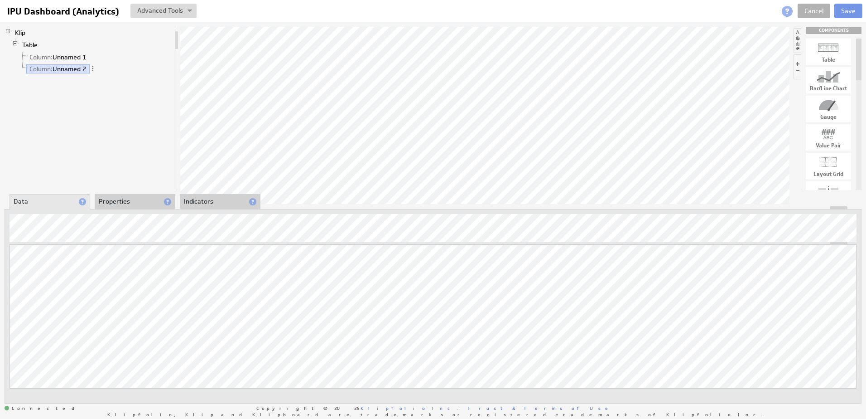
click at [188, 15] on button at bounding box center [163, 11] width 66 height 14
click at [161, 115] on div "Klip Table Column: Unnamed 1 Column: Unnamed 2" at bounding box center [90, 108] width 171 height 163
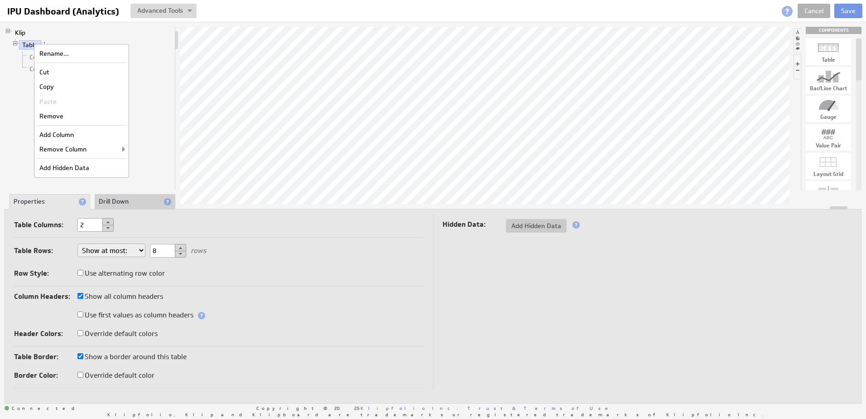
click at [66, 115] on div "Remove" at bounding box center [81, 116] width 91 height 14
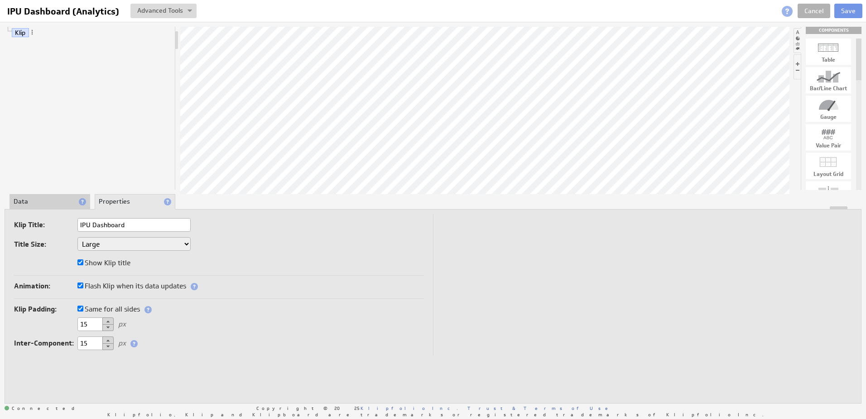
click at [87, 116] on div "Klip" at bounding box center [90, 108] width 171 height 163
drag, startPoint x: 828, startPoint y: 145, endPoint x: 465, endPoint y: 111, distance: 364.9
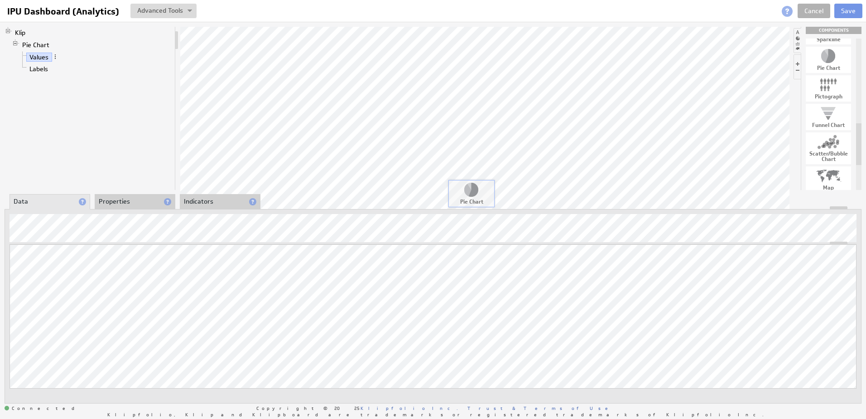
drag, startPoint x: 828, startPoint y: 59, endPoint x: 470, endPoint y: 192, distance: 381.5
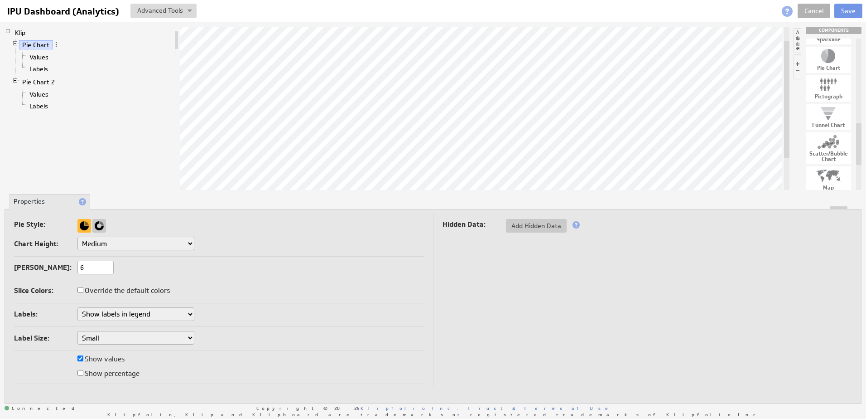
click at [193, 242] on select "Small Medium Large X-Large Custom..." at bounding box center [135, 244] width 117 height 14
select select "1"
click at [190, 243] on select "Small Medium Large X-Large Custom..." at bounding box center [135, 244] width 117 height 14
select select "1"
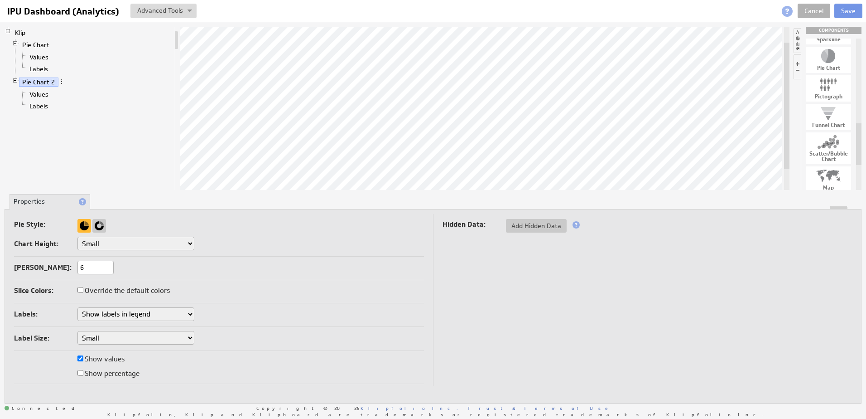
select select "1"
click at [182, 336] on select "Small Medium Large" at bounding box center [135, 338] width 117 height 14
click at [234, 330] on td "Pie Style: Chart Height: Small Medium Large X-Large Custom... Diameter: px Max …" at bounding box center [223, 300] width 419 height 172
click at [174, 311] on select "Don't show labels Show labels around pie chart Show labels in legend" at bounding box center [135, 314] width 117 height 14
click at [261, 308] on div "Labels: Don't show labels Show labels around pie chart Show labels in legend" at bounding box center [219, 314] width 410 height 15
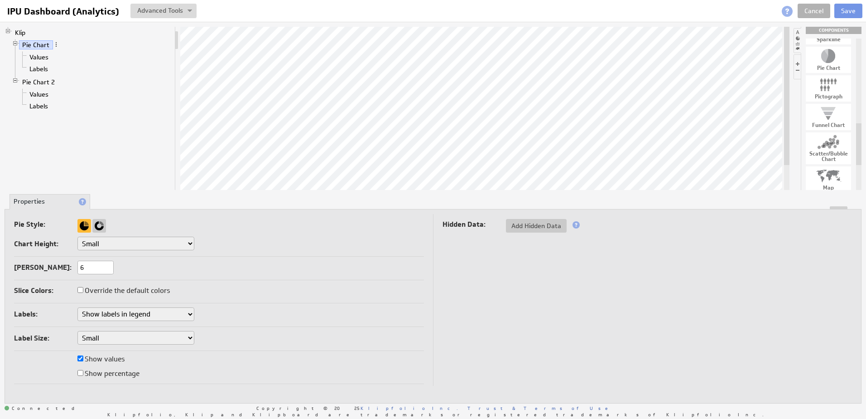
click at [797, 67] on li at bounding box center [797, 66] width 7 height 25
click at [797, 45] on li at bounding box center [797, 40] width 7 height 25
click at [167, 117] on div "Klip Pie Chart Values Labels Pie Chart 2 Values Labels" at bounding box center [90, 108] width 171 height 163
click at [156, 130] on div "Klip Pie Chart Values Labels Pie Chart 2 Values Labels" at bounding box center [90, 108] width 171 height 163
click at [43, 56] on link "Values" at bounding box center [39, 57] width 26 height 9
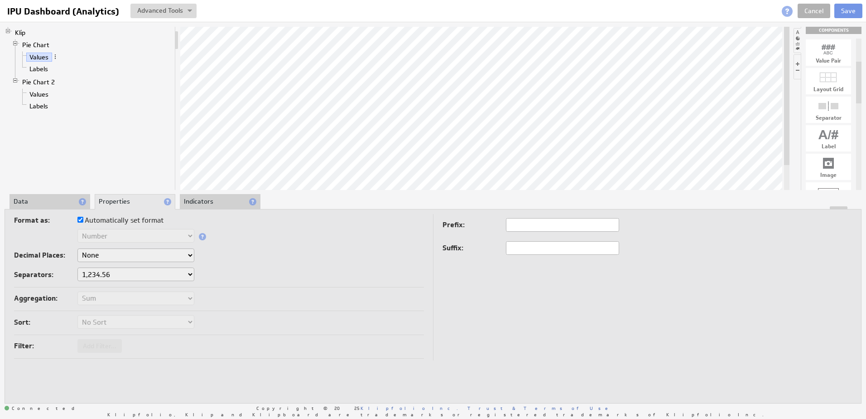
click at [29, 204] on li "Data" at bounding box center [50, 201] width 81 height 15
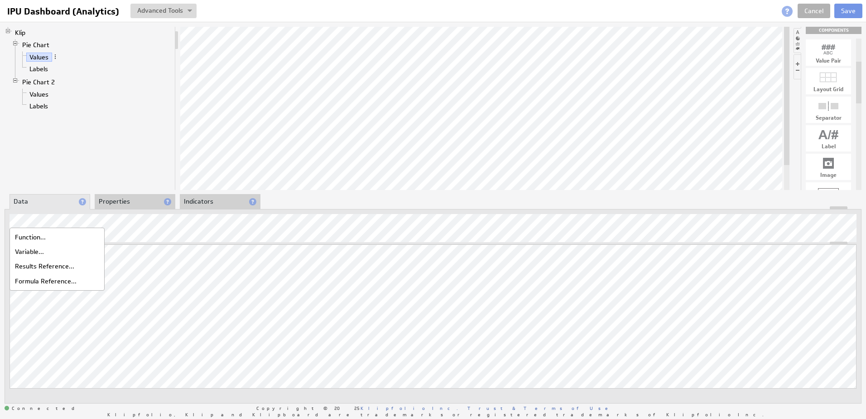
click at [38, 236] on div "Function..." at bounding box center [57, 237] width 91 height 14
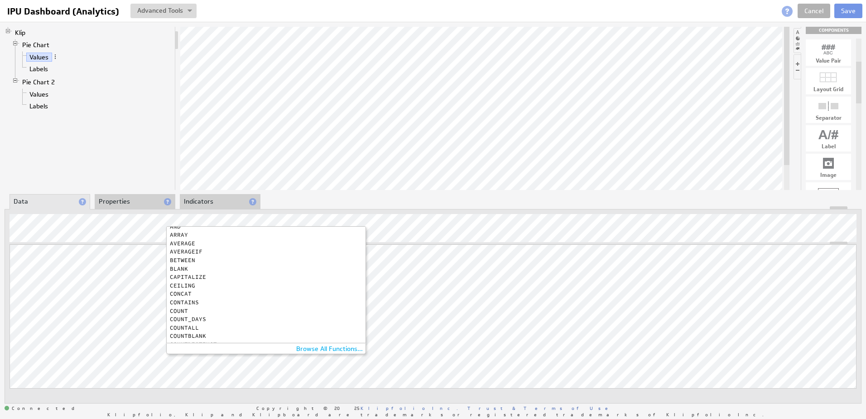
scroll to position [45, 0]
click at [185, 328] on div "COUNTIF" at bounding box center [264, 331] width 188 height 6
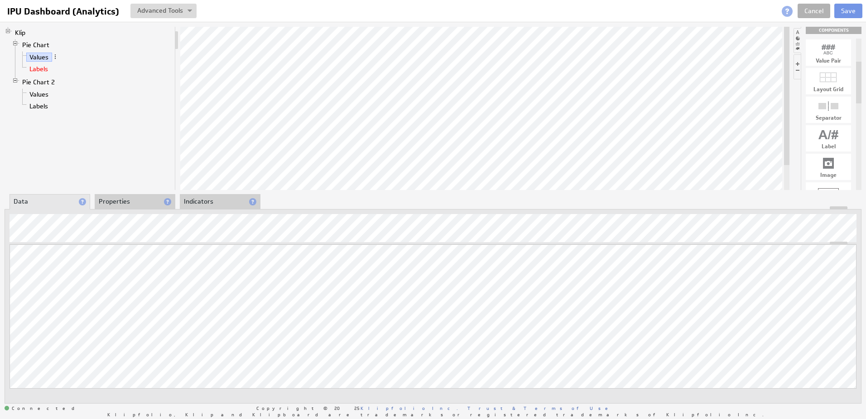
click at [41, 68] on link "Labels" at bounding box center [38, 68] width 25 height 9
click at [42, 58] on link "Values" at bounding box center [39, 57] width 26 height 9
click at [43, 68] on link "Labels" at bounding box center [38, 68] width 25 height 9
click at [40, 56] on link "Values" at bounding box center [39, 57] width 26 height 9
click at [40, 71] on link "Labels" at bounding box center [38, 68] width 25 height 9
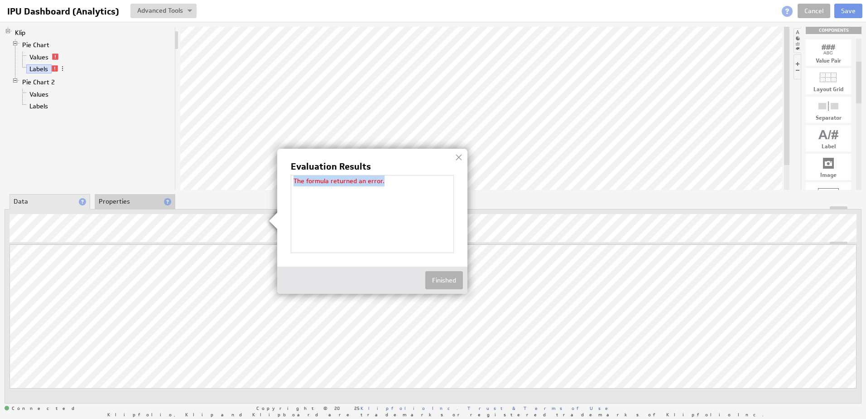
drag, startPoint x: 384, startPoint y: 179, endPoint x: 287, endPoint y: 175, distance: 97.0
click at [287, 175] on div "Evaluation Results The formula returned an error. Finished" at bounding box center [372, 221] width 190 height 145
copy div "The formula returned an error."
click at [458, 155] on div at bounding box center [459, 157] width 14 height 14
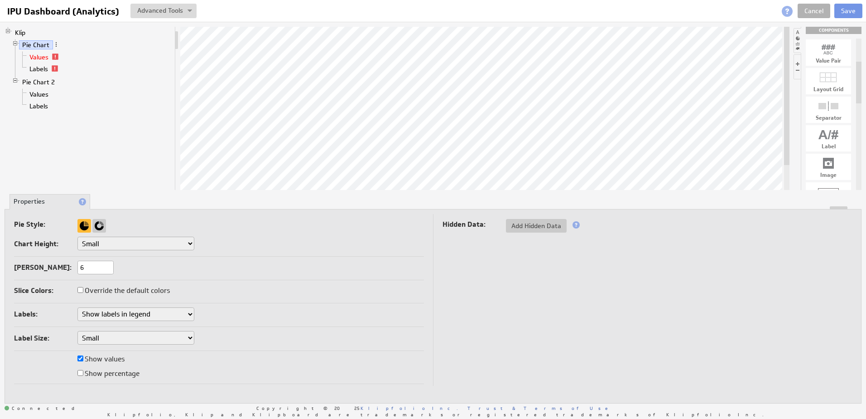
click at [49, 58] on link "Values" at bounding box center [39, 57] width 26 height 9
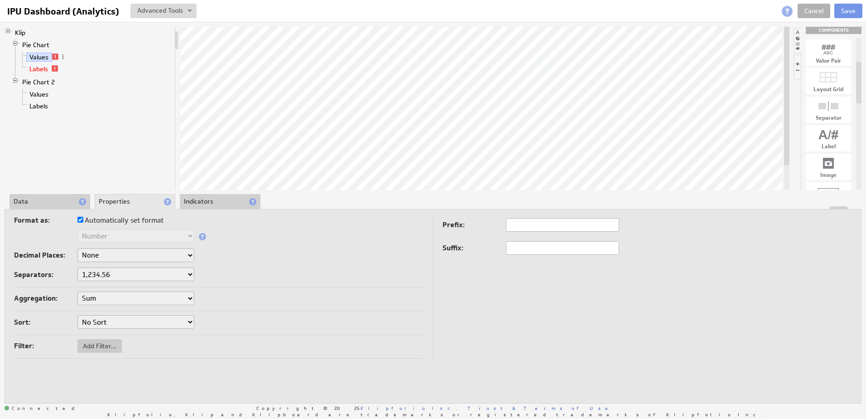
click at [49, 68] on link "Labels" at bounding box center [38, 68] width 25 height 9
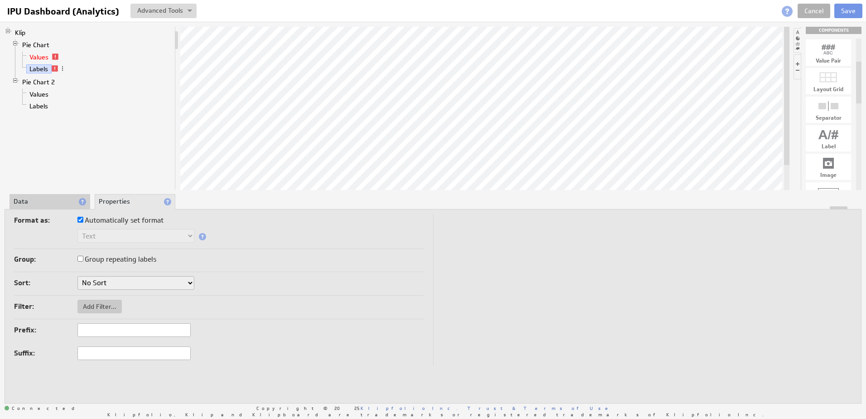
click at [48, 58] on link "Values" at bounding box center [39, 57] width 26 height 9
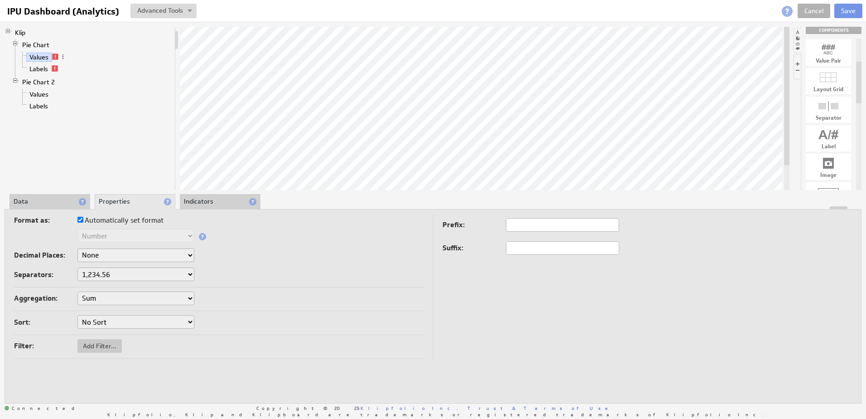
click at [103, 295] on select "Sum Average Median Min Max First Last Count Count Distinct" at bounding box center [135, 298] width 117 height 14
click at [290, 322] on div "Sort: No Sort Lowest to Highest Highest to Lowest" at bounding box center [219, 322] width 410 height 15
click at [110, 339] on button "Add Filter..." at bounding box center [99, 346] width 44 height 14
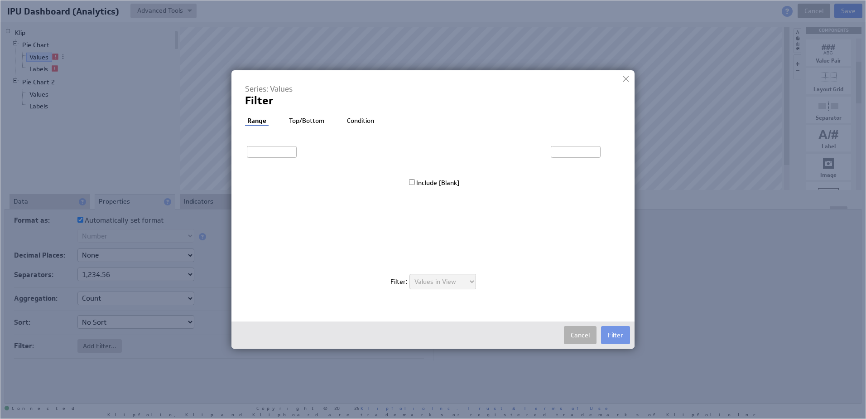
click at [348, 120] on li "Condition" at bounding box center [361, 120] width 32 height 9
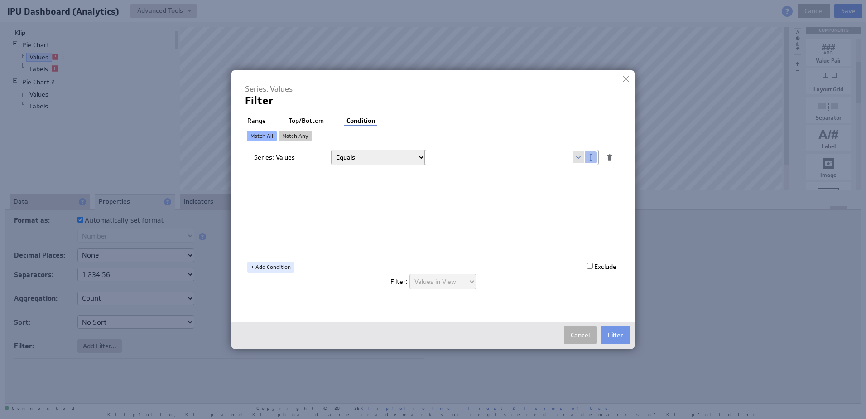
click at [401, 156] on select "Equals Greater than Less than Greater than or equal to Less than or equal to Do…" at bounding box center [378, 157] width 94 height 15
click at [331, 150] on select "Equals Greater than Less than Greater than or equal to Less than or equal to Do…" at bounding box center [378, 157] width 94 height 15
click at [463, 162] on input "text" at bounding box center [499, 157] width 148 height 14
click at [580, 160] on span at bounding box center [579, 157] width 12 height 12
click at [577, 155] on span at bounding box center [579, 157] width 12 height 12
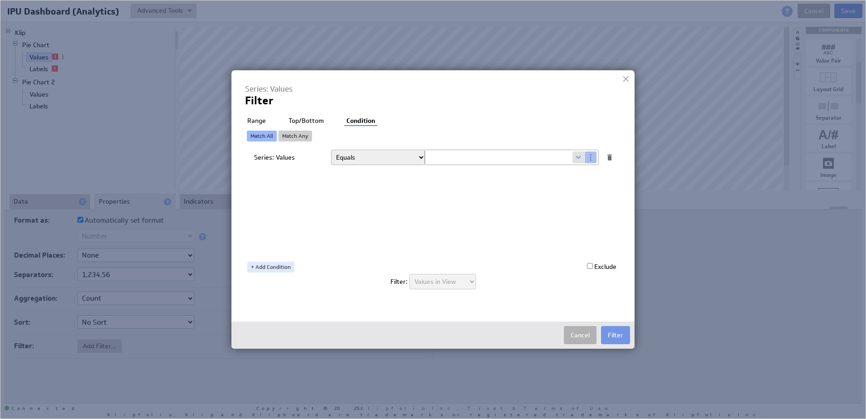
click at [533, 157] on input "text" at bounding box center [499, 157] width 148 height 14
type input "Approved - Active on ADP"
click at [594, 302] on div "Series: Values Filter Filter: Range Top/Bottom Condition Exclude Match All Matc…" at bounding box center [433, 209] width 403 height 278
click at [589, 159] on span at bounding box center [591, 157] width 12 height 12
click at [541, 153] on select "Select... company.id company.name user.emailAddress user.firstName user.isAdmin…" at bounding box center [499, 157] width 148 height 14
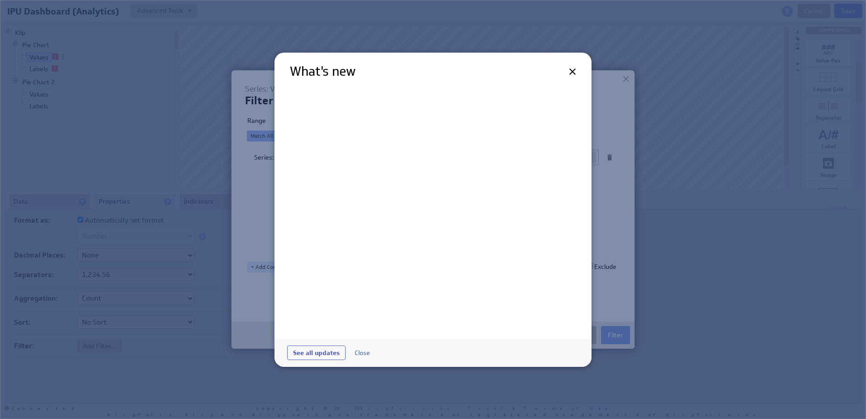
click at [571, 70] on icon at bounding box center [572, 71] width 11 height 11
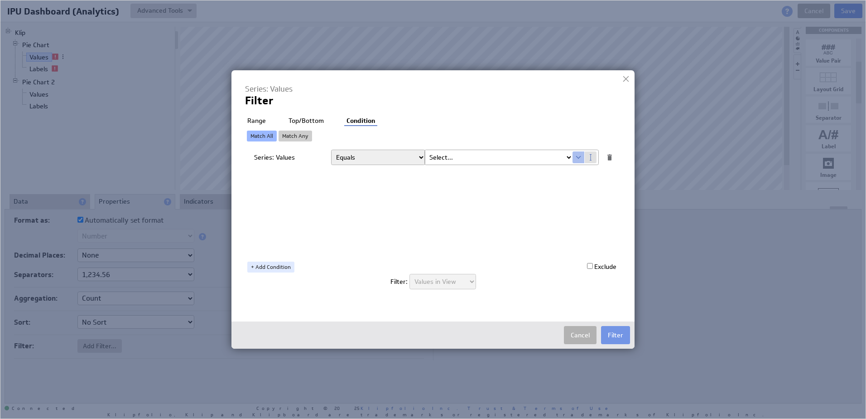
click at [627, 78] on div at bounding box center [626, 79] width 14 height 14
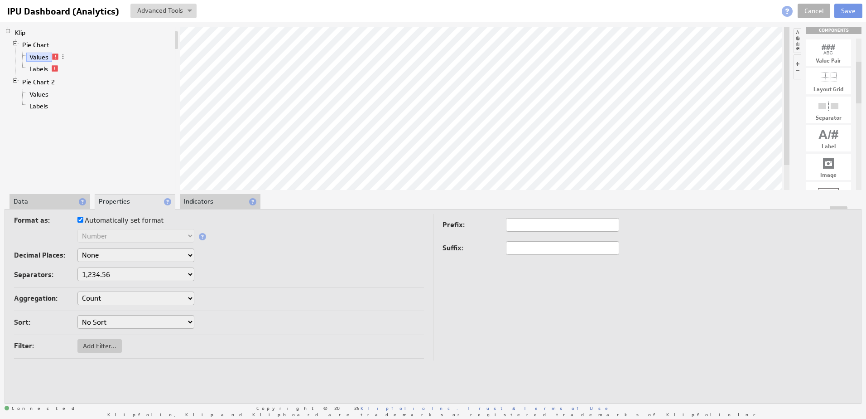
click at [227, 200] on li "Indicators" at bounding box center [220, 201] width 81 height 15
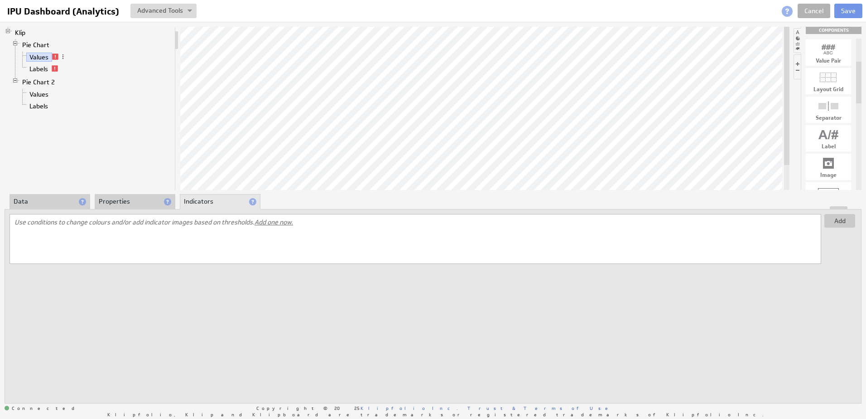
click at [143, 202] on li "Properties" at bounding box center [135, 201] width 81 height 15
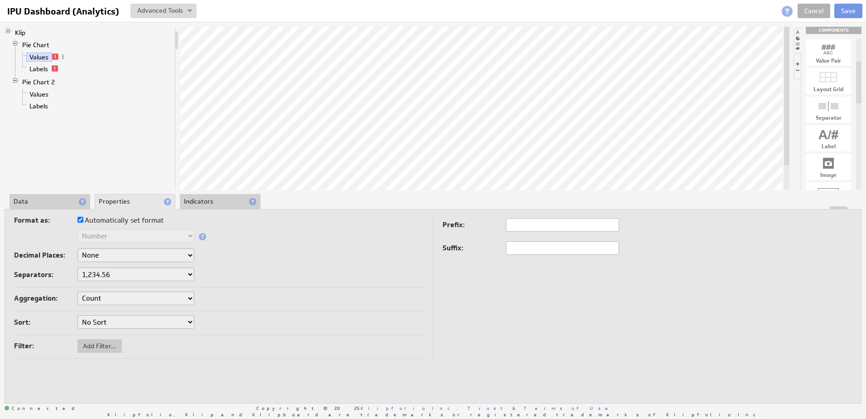
click at [58, 202] on li "Data" at bounding box center [50, 201] width 81 height 15
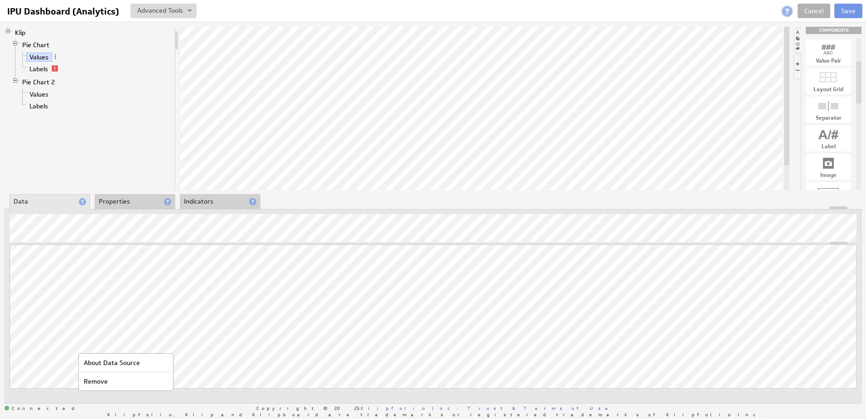
click at [197, 396] on div "Updating... Select a Function ARRAY DATE SELECT SLICE SUM Data Manipulation Log…" at bounding box center [433, 329] width 847 height 170
click at [848, 11] on button "Save" at bounding box center [849, 11] width 28 height 14
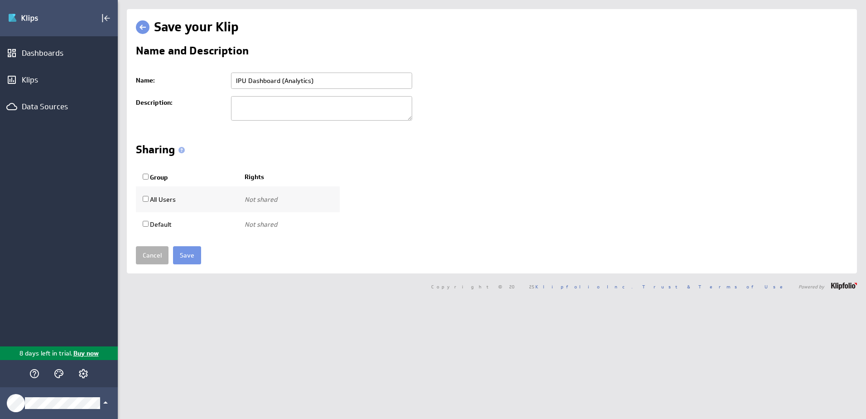
click at [190, 256] on input "Save" at bounding box center [187, 255] width 28 height 18
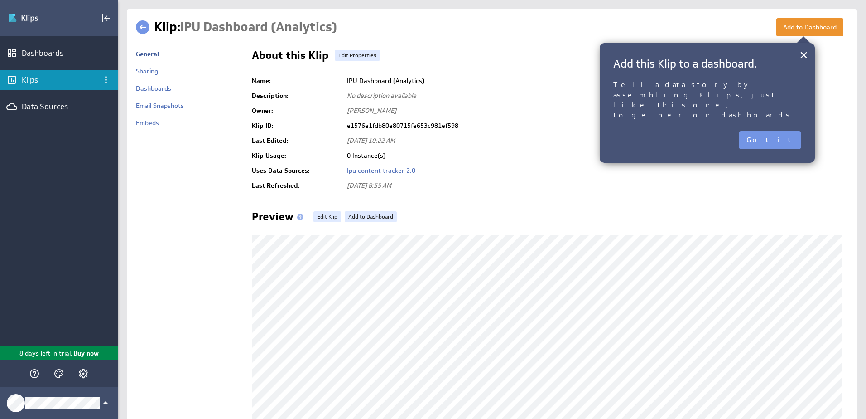
click at [806, 54] on button "×" at bounding box center [804, 55] width 9 height 18
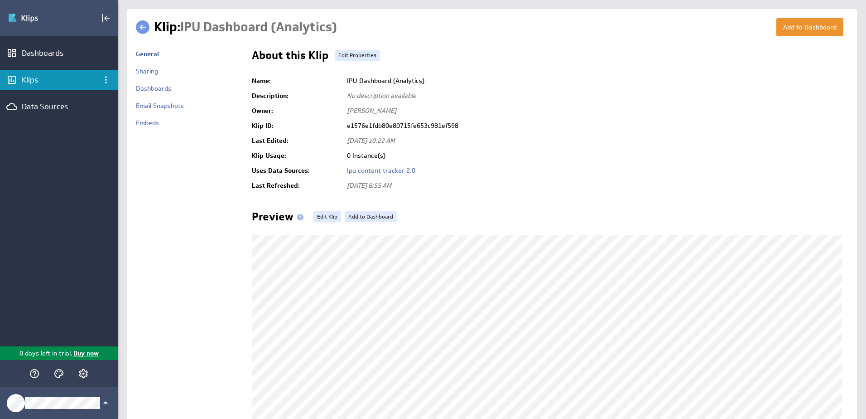
click at [145, 81] on div "Sharing" at bounding box center [189, 75] width 107 height 17
click at [147, 88] on link "Dashboards" at bounding box center [153, 88] width 35 height 8
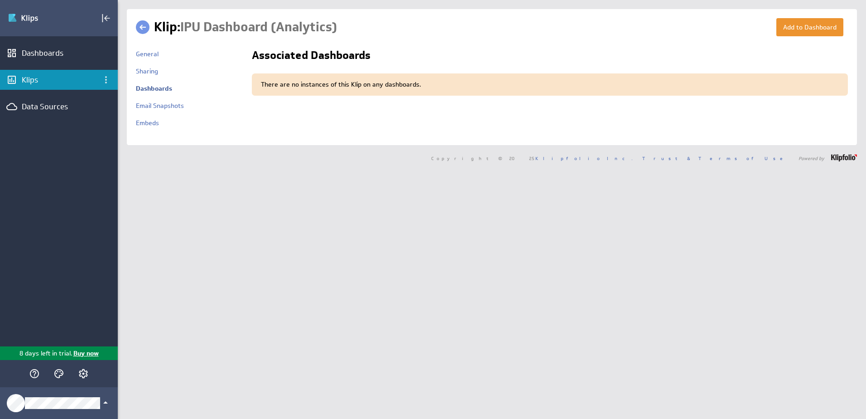
click at [36, 57] on div "Dashboards" at bounding box center [59, 53] width 74 height 10
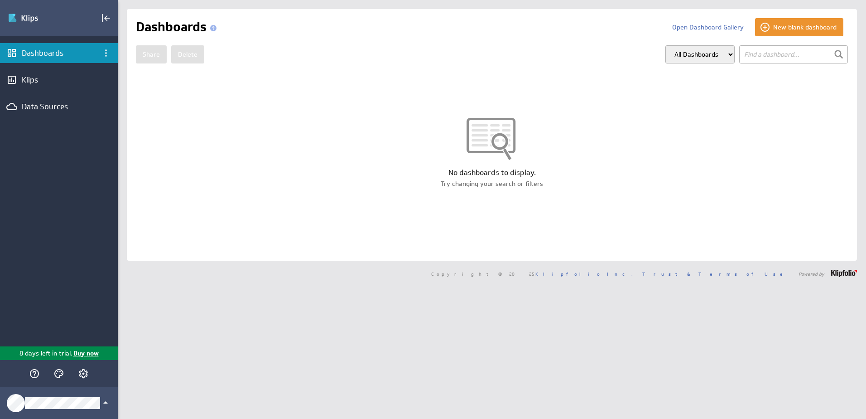
click at [700, 55] on select "All Dashboards My Dashboards Group: Default" at bounding box center [700, 54] width 69 height 18
select select "my"
click at [666, 45] on select "All Dashboards My Dashboards Group: Default" at bounding box center [700, 54] width 69 height 18
click at [682, 58] on select "All Dashboards My Dashboards Group: Default" at bounding box center [700, 54] width 69 height 18
